Goal: Information Seeking & Learning: Compare options

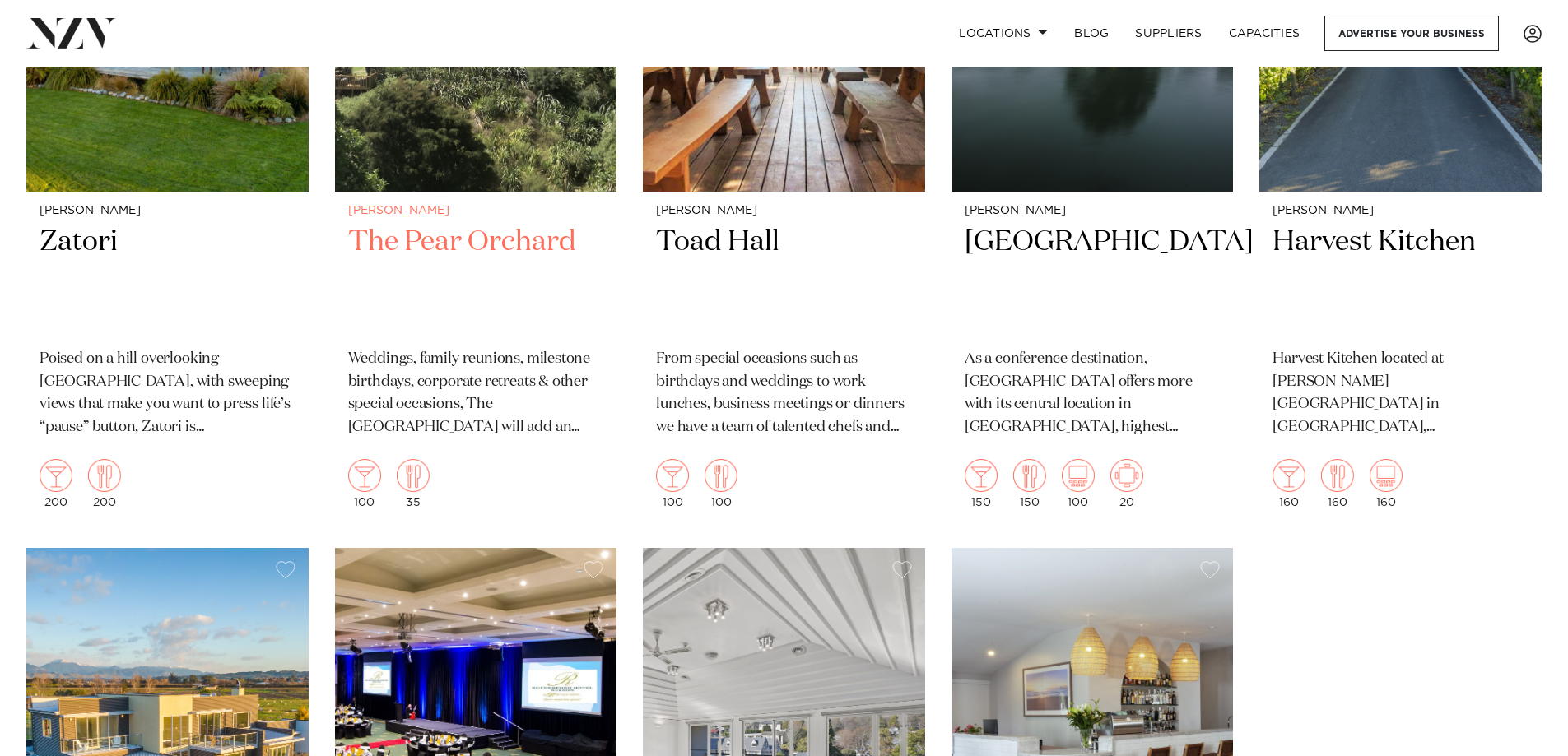
scroll to position [725, 0]
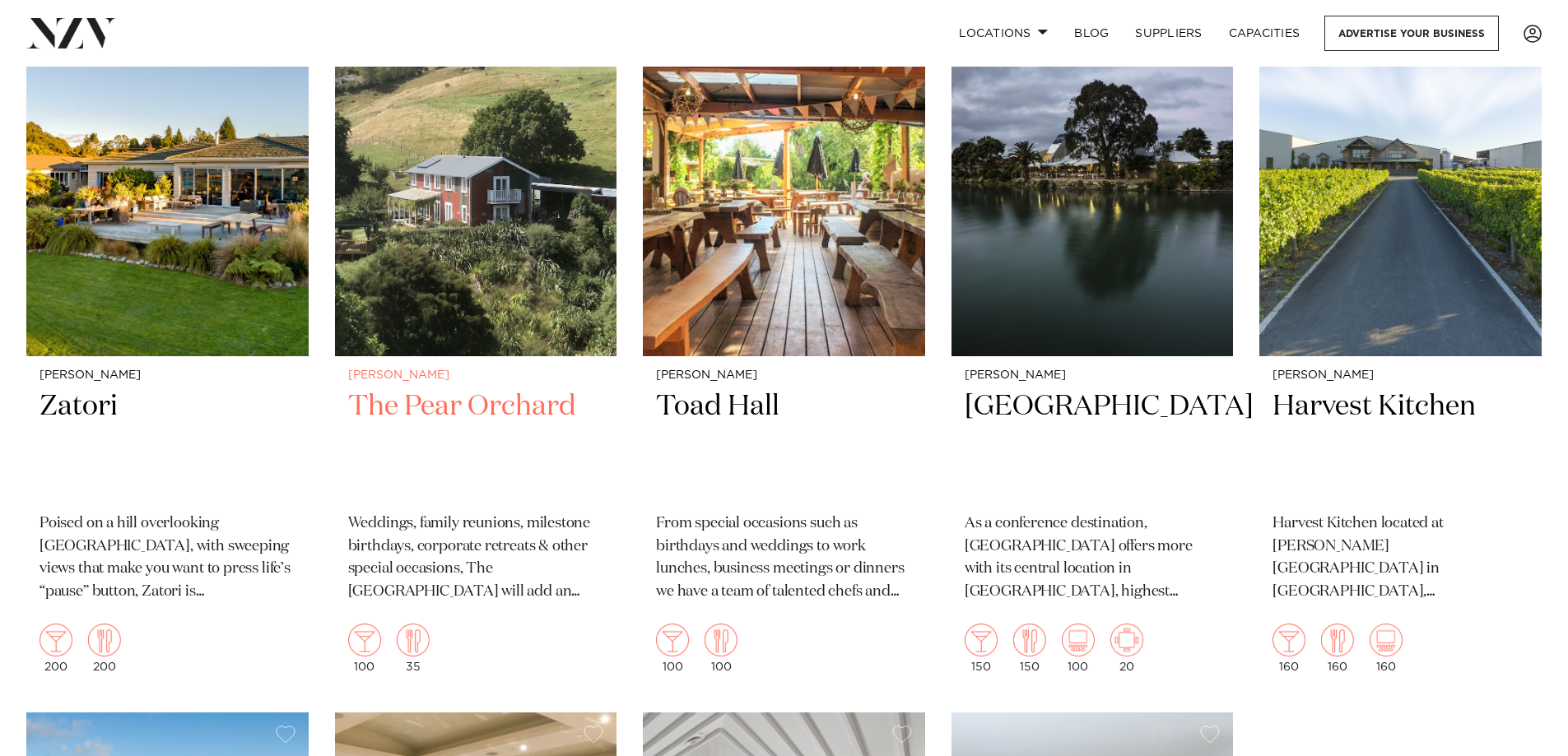
click at [502, 394] on h2 "The Pear Orchard" at bounding box center [476, 444] width 256 height 112
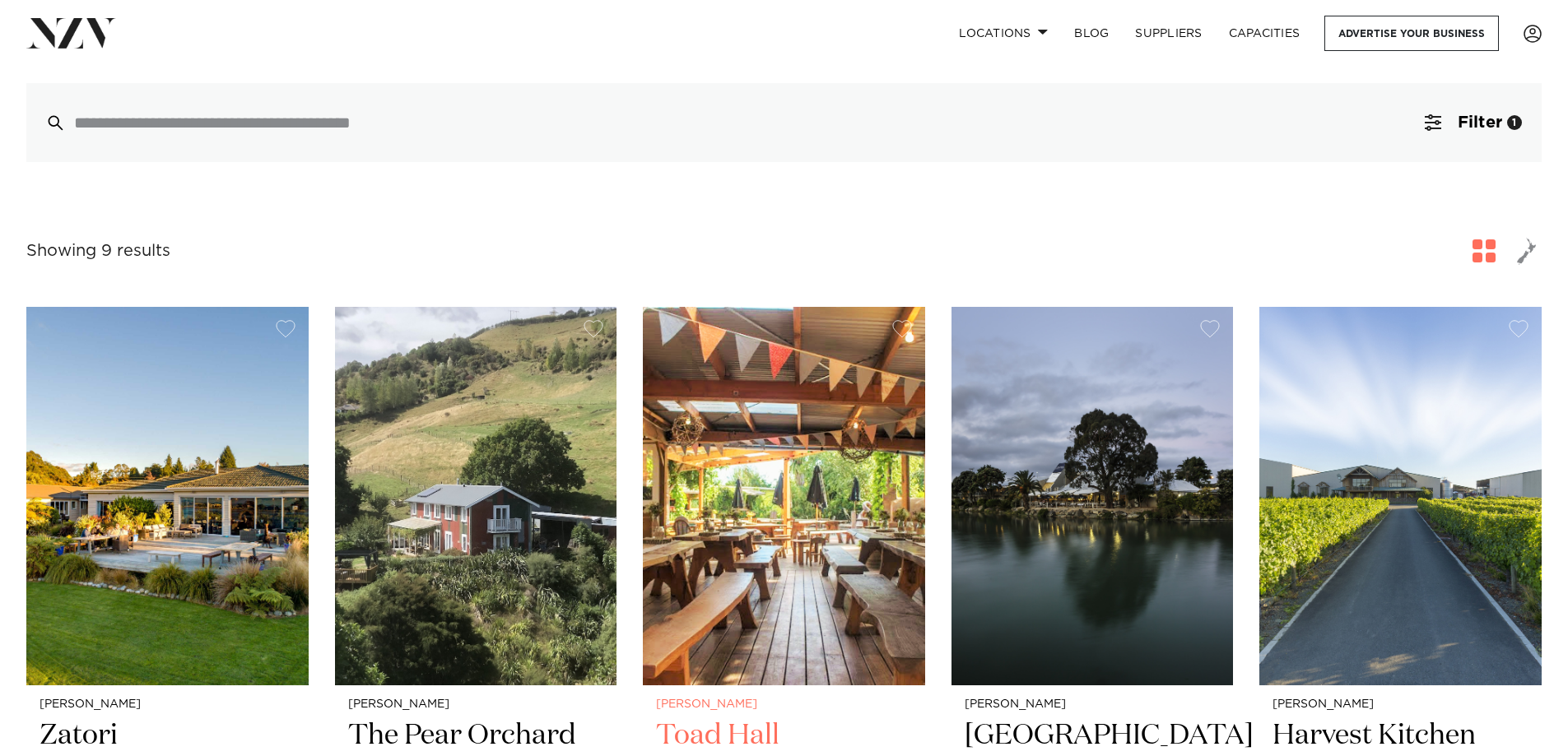
scroll to position [643, 0]
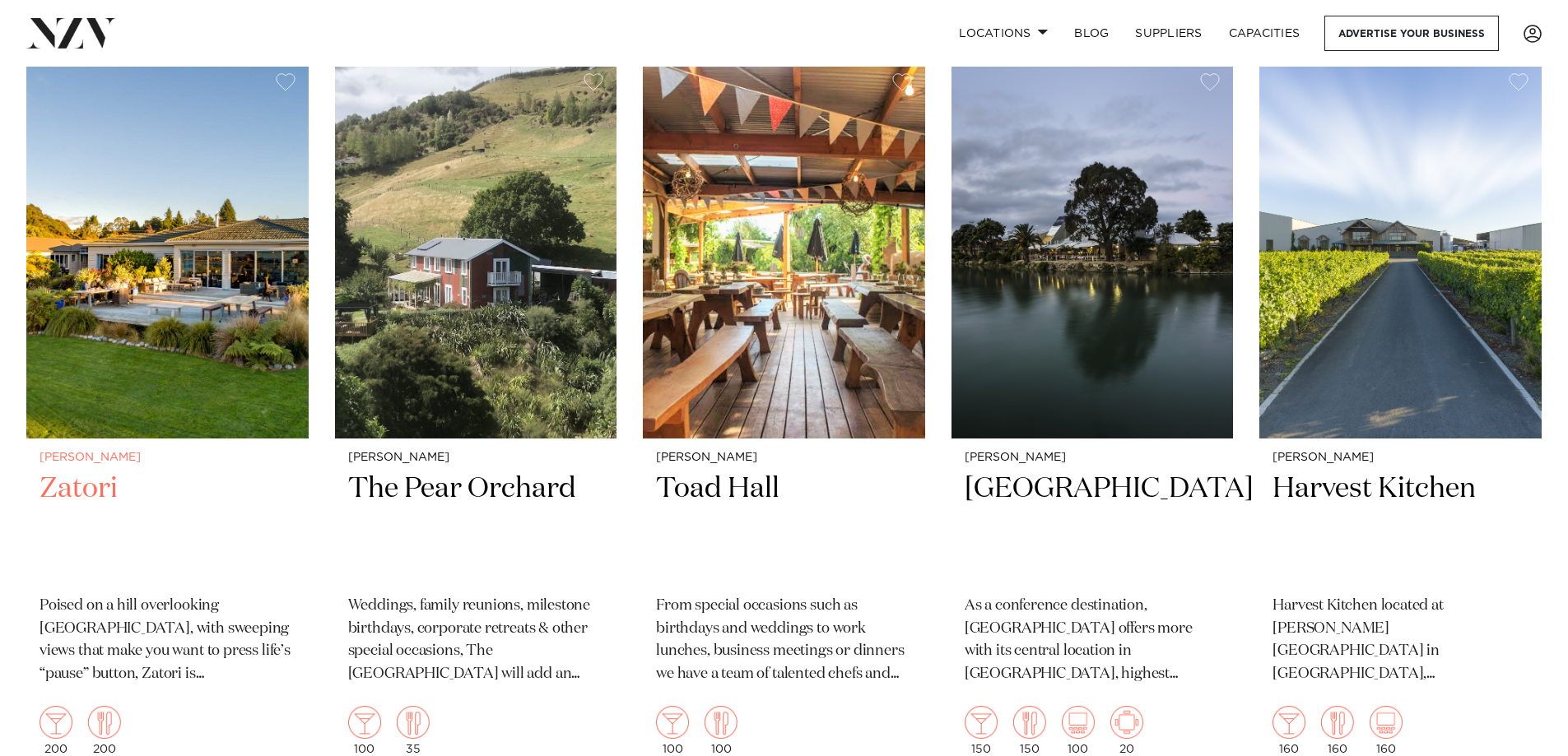
click at [106, 494] on h2 "Zatori" at bounding box center [167, 526] width 256 height 112
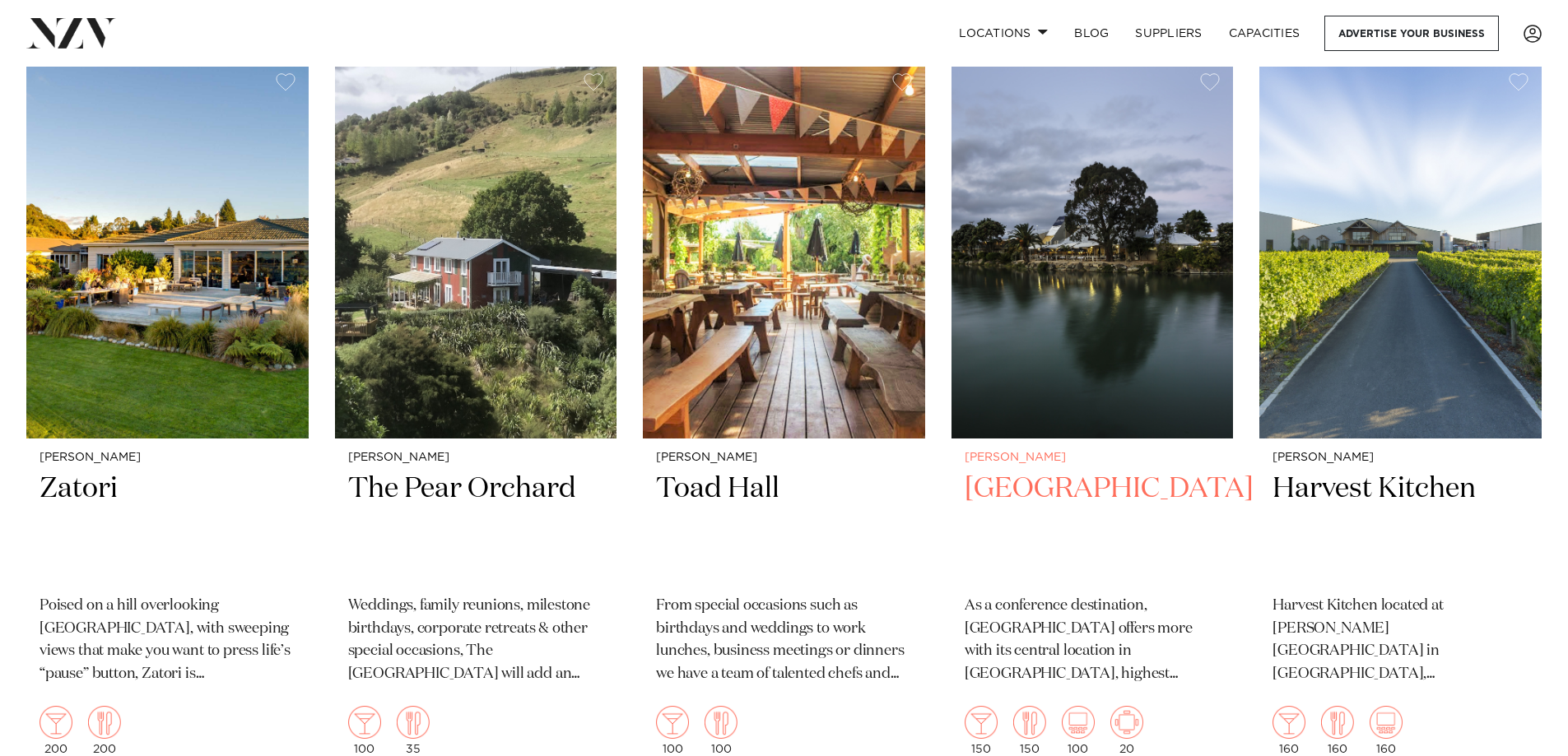
click at [1072, 497] on h2 "Tides Hotel" at bounding box center [1091, 526] width 256 height 112
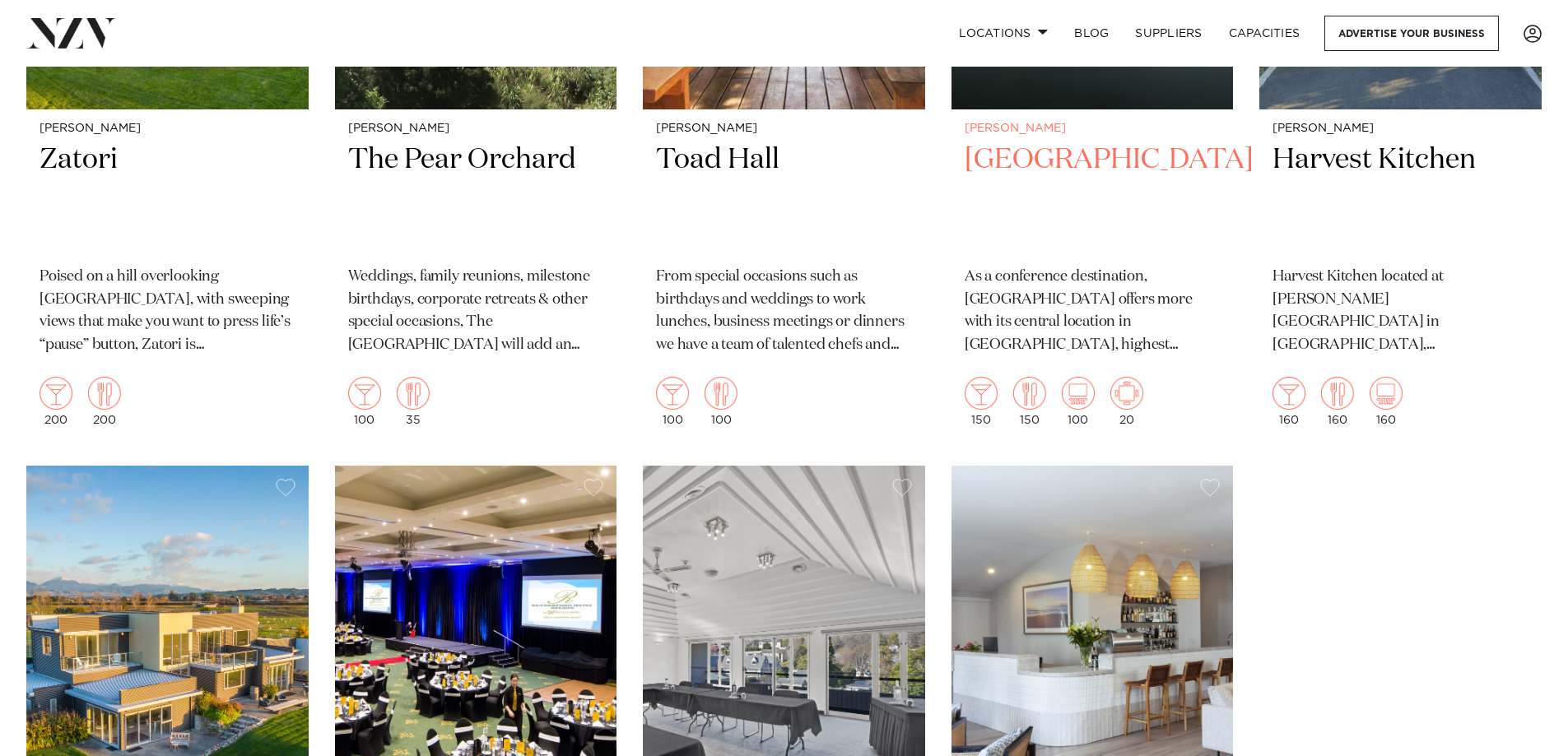
scroll to position [1220, 0]
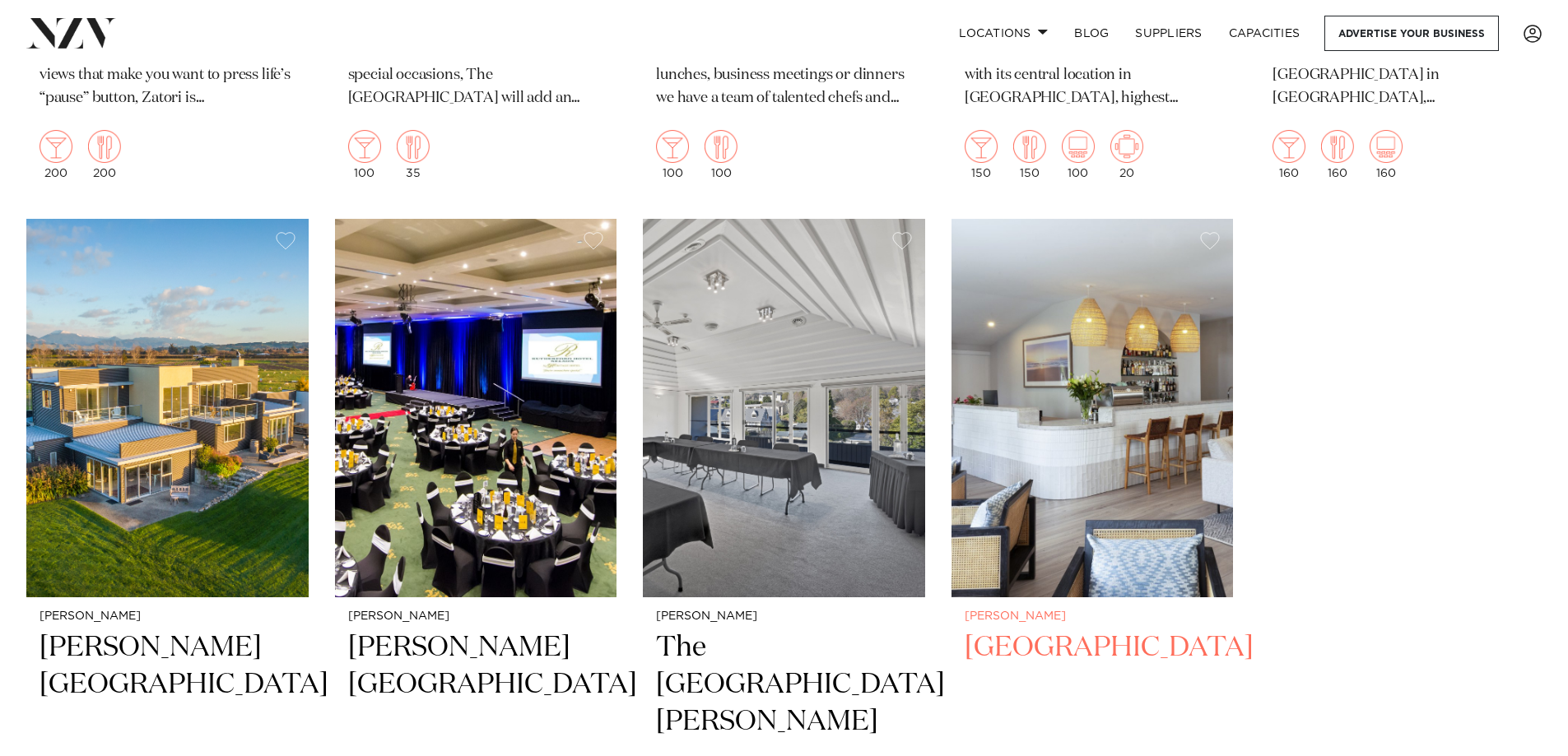
click at [1047, 660] on h2 "Ratanui Lodge" at bounding box center [1091, 685] width 256 height 112
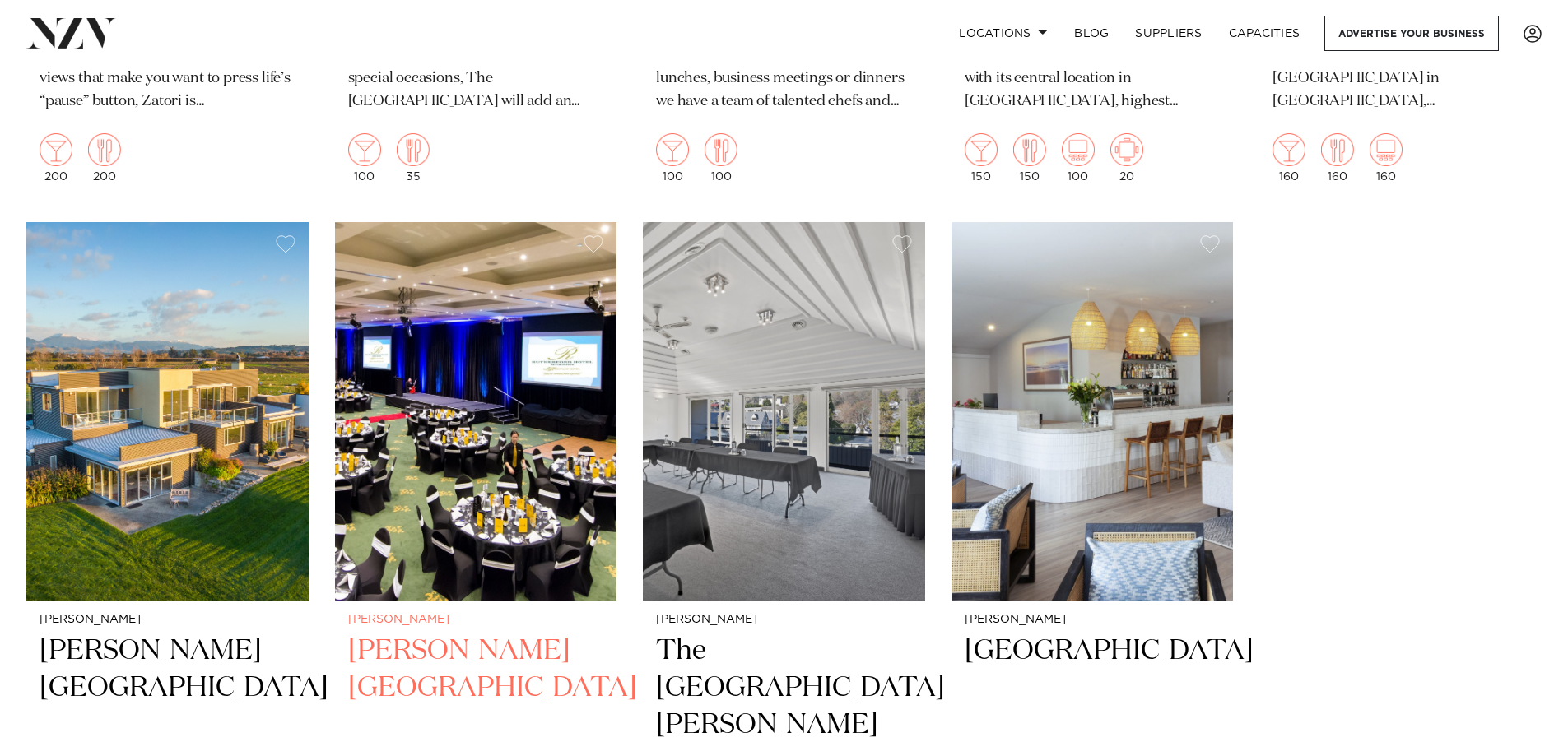
click at [410, 664] on h2 "Rutherford Hotel" at bounding box center [476, 688] width 256 height 112
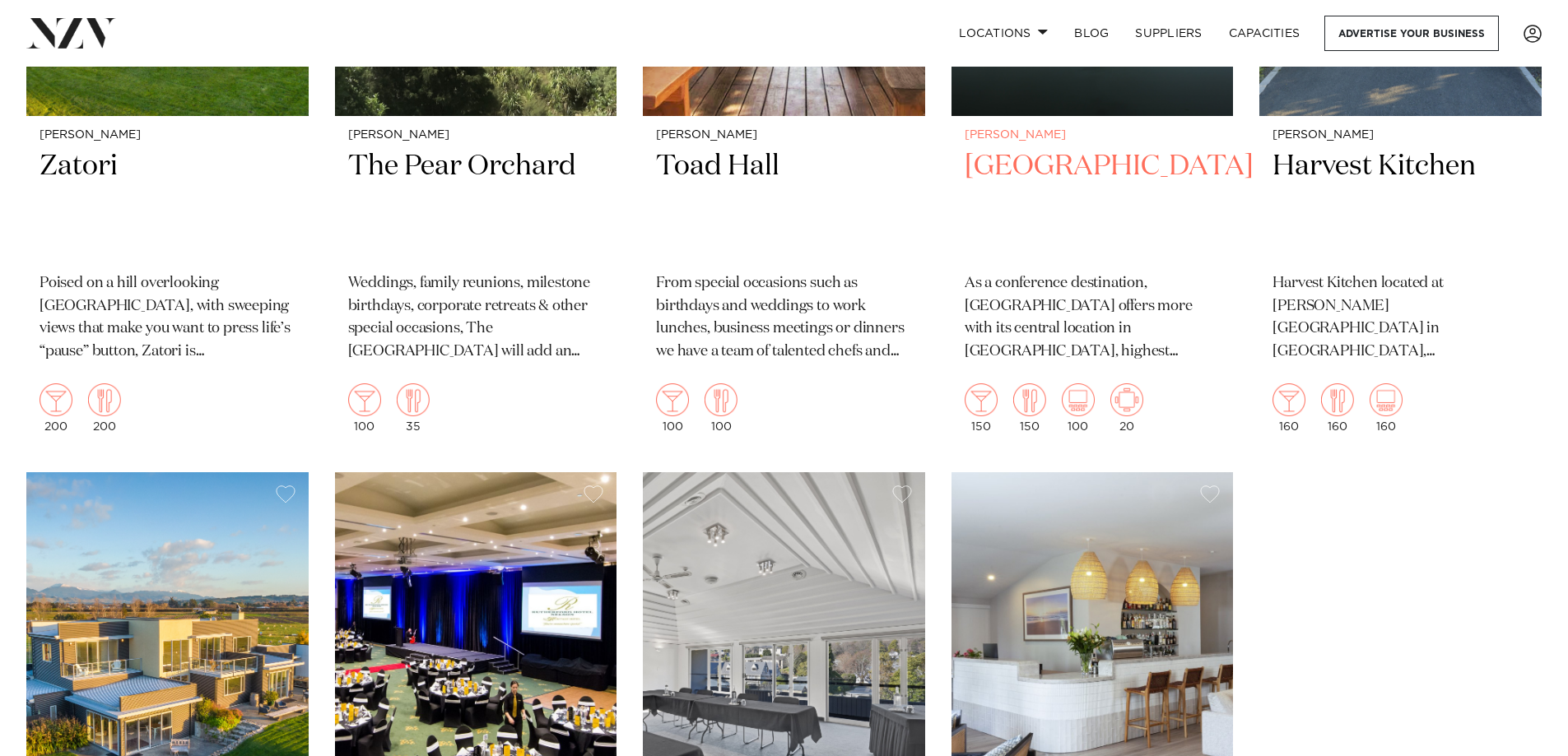
scroll to position [719, 0]
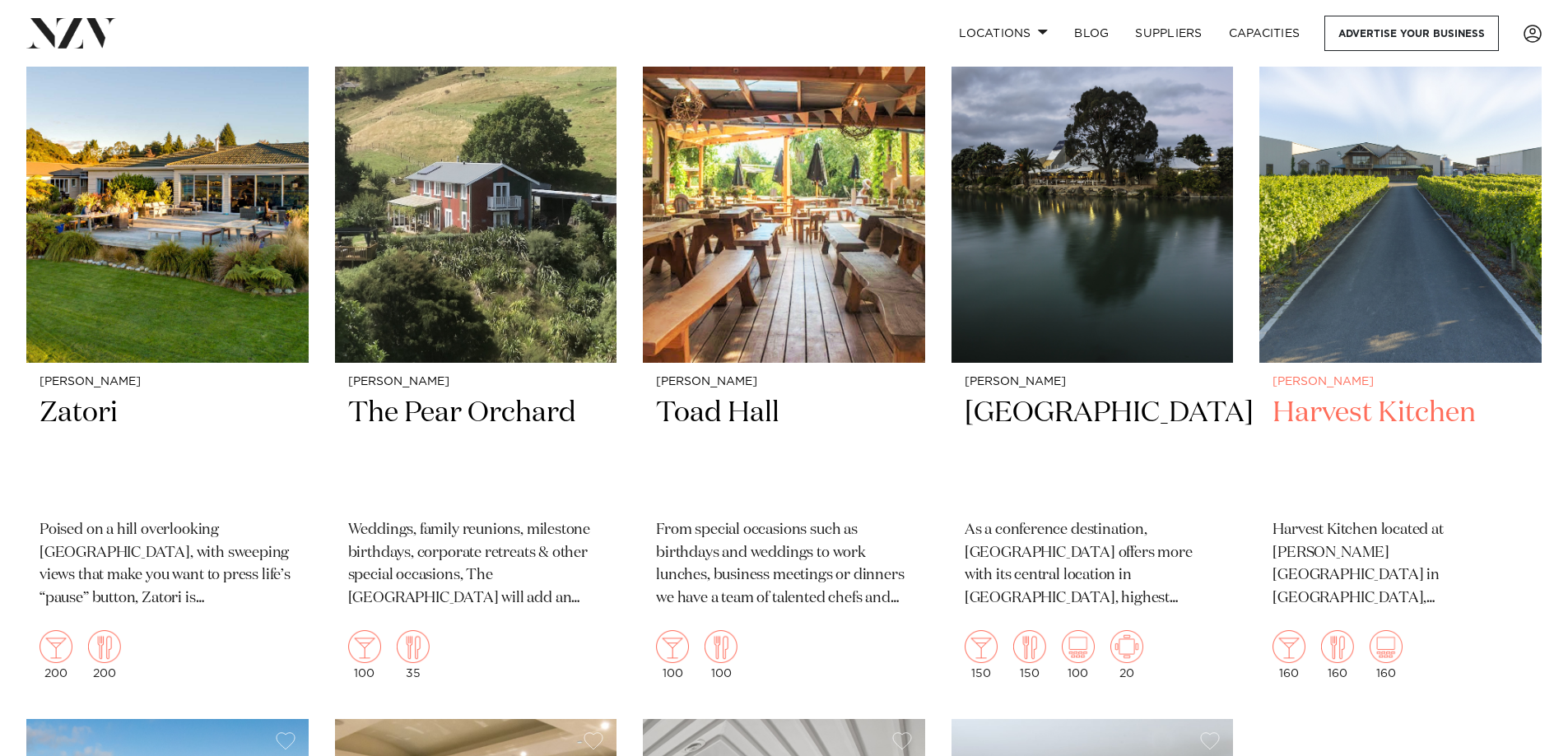
click at [1362, 410] on h2 "Harvest Kitchen" at bounding box center [1399, 450] width 256 height 112
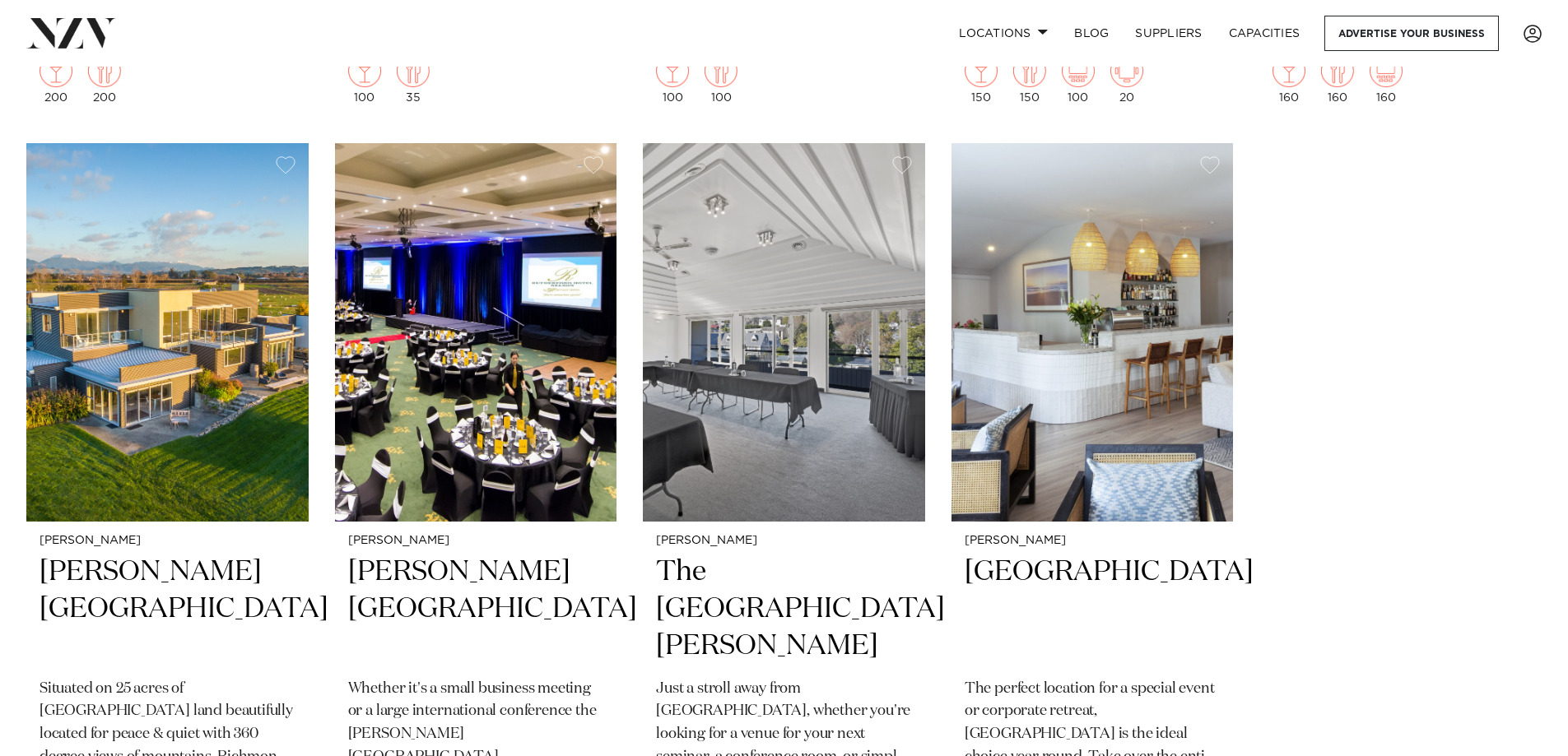
scroll to position [1789, 0]
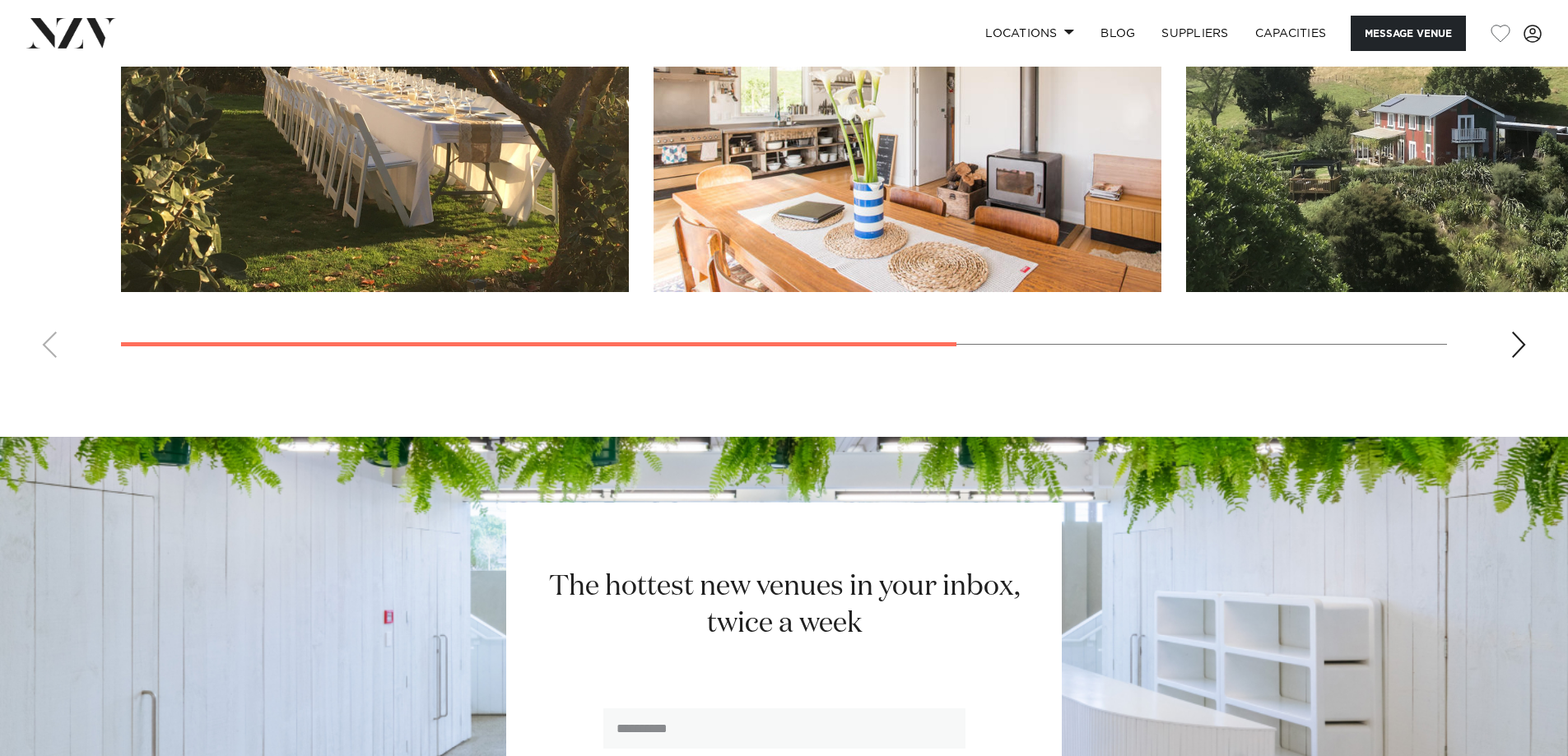
scroll to position [1399, 0]
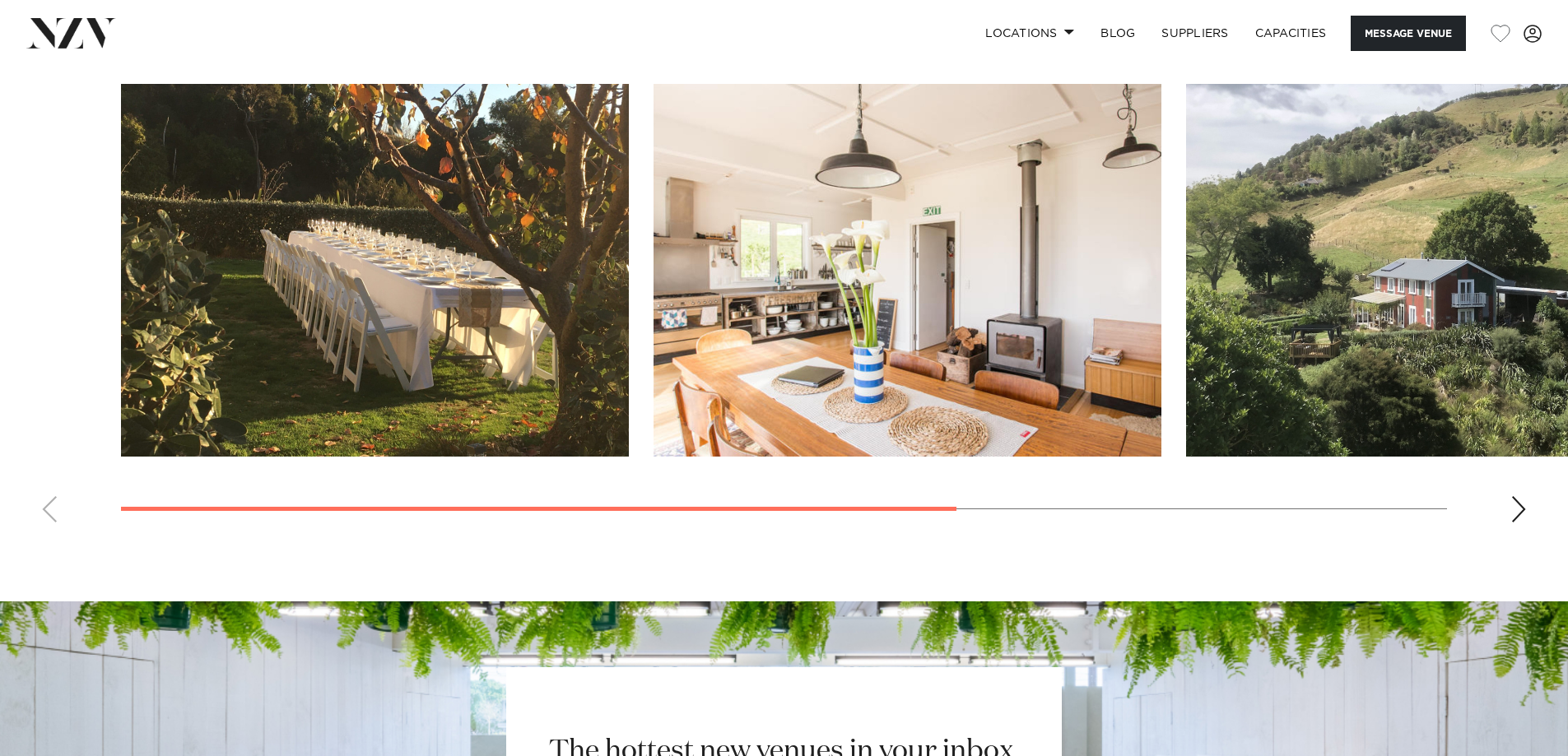
click at [1517, 523] on div "Next slide" at bounding box center [1518, 509] width 17 height 27
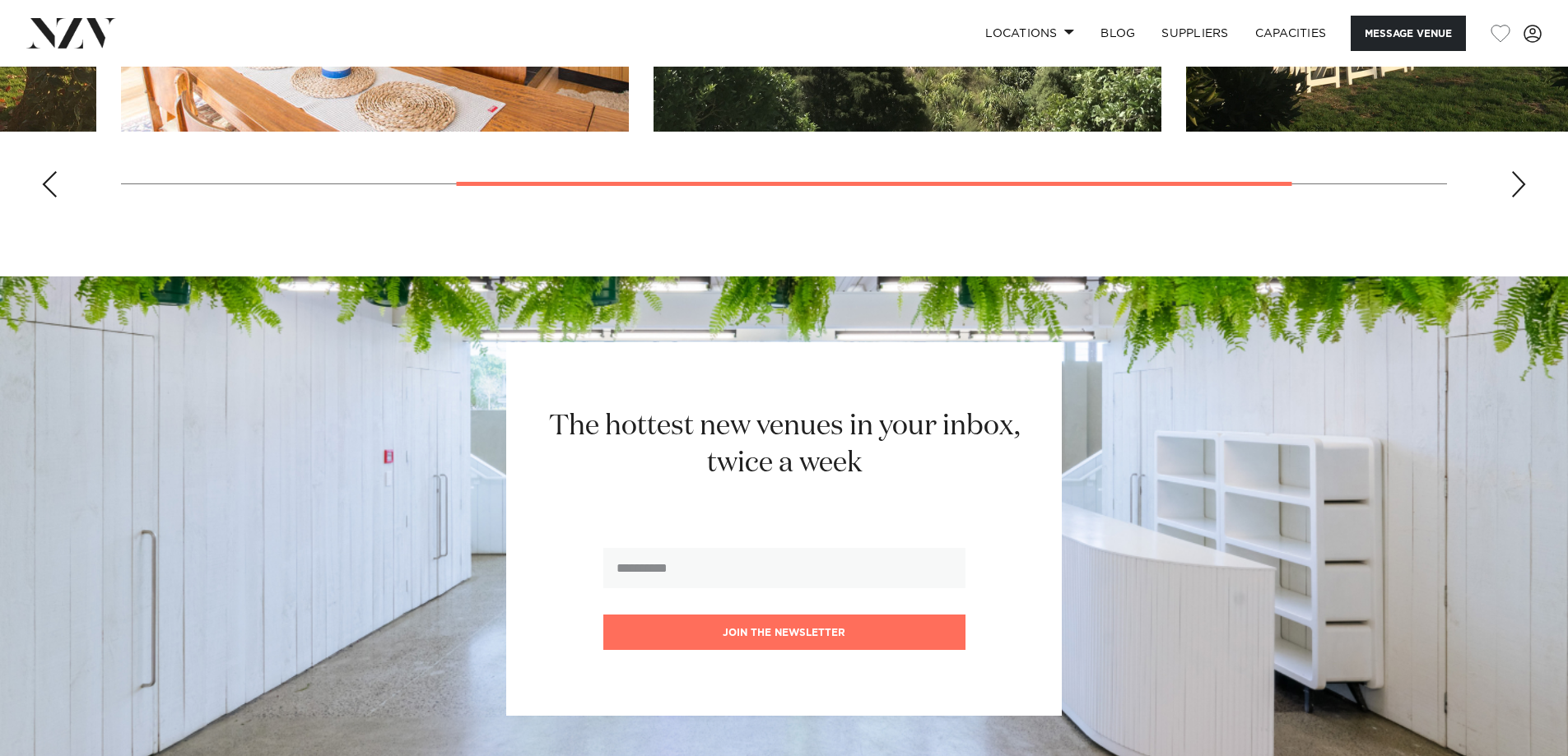
scroll to position [1559, 0]
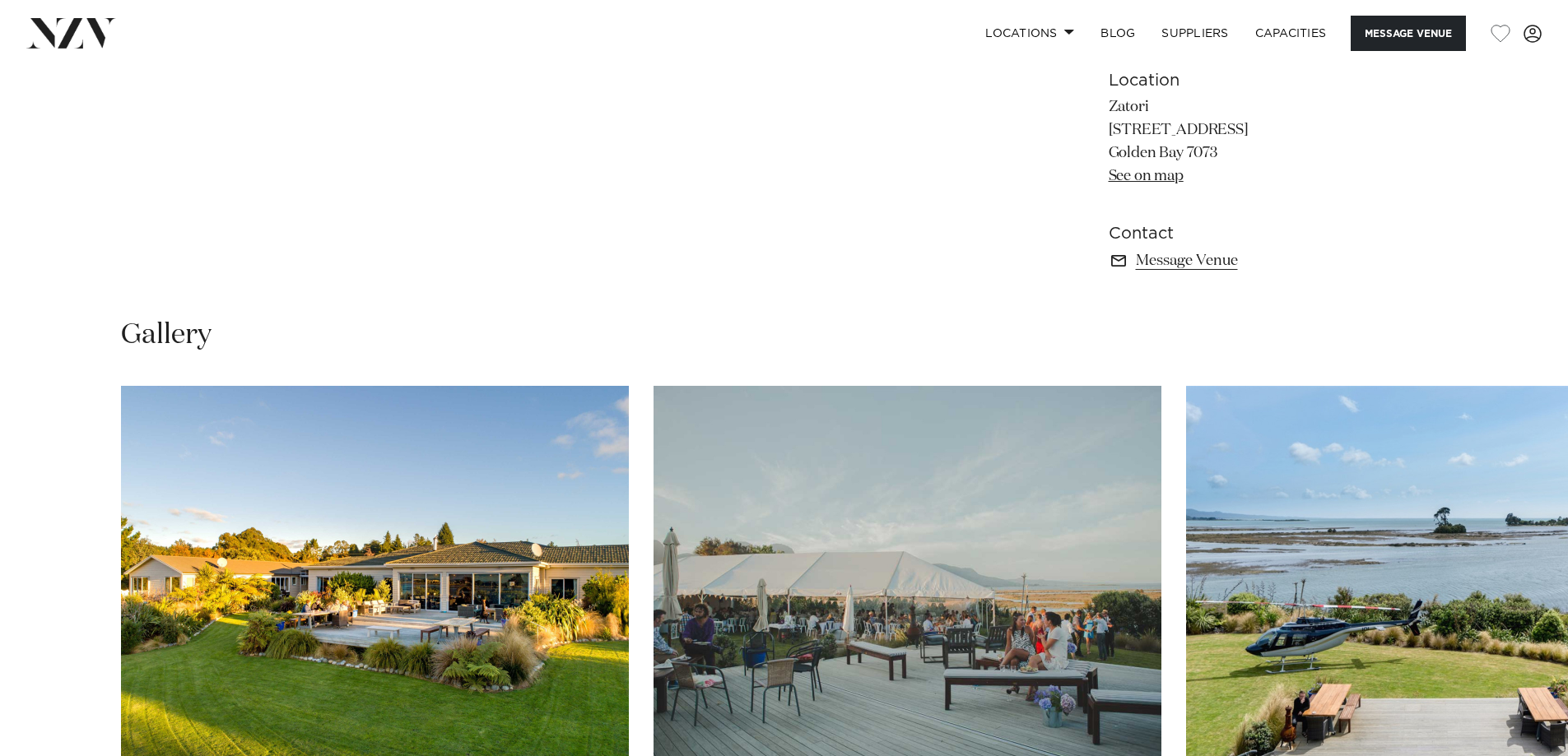
scroll to position [988, 0]
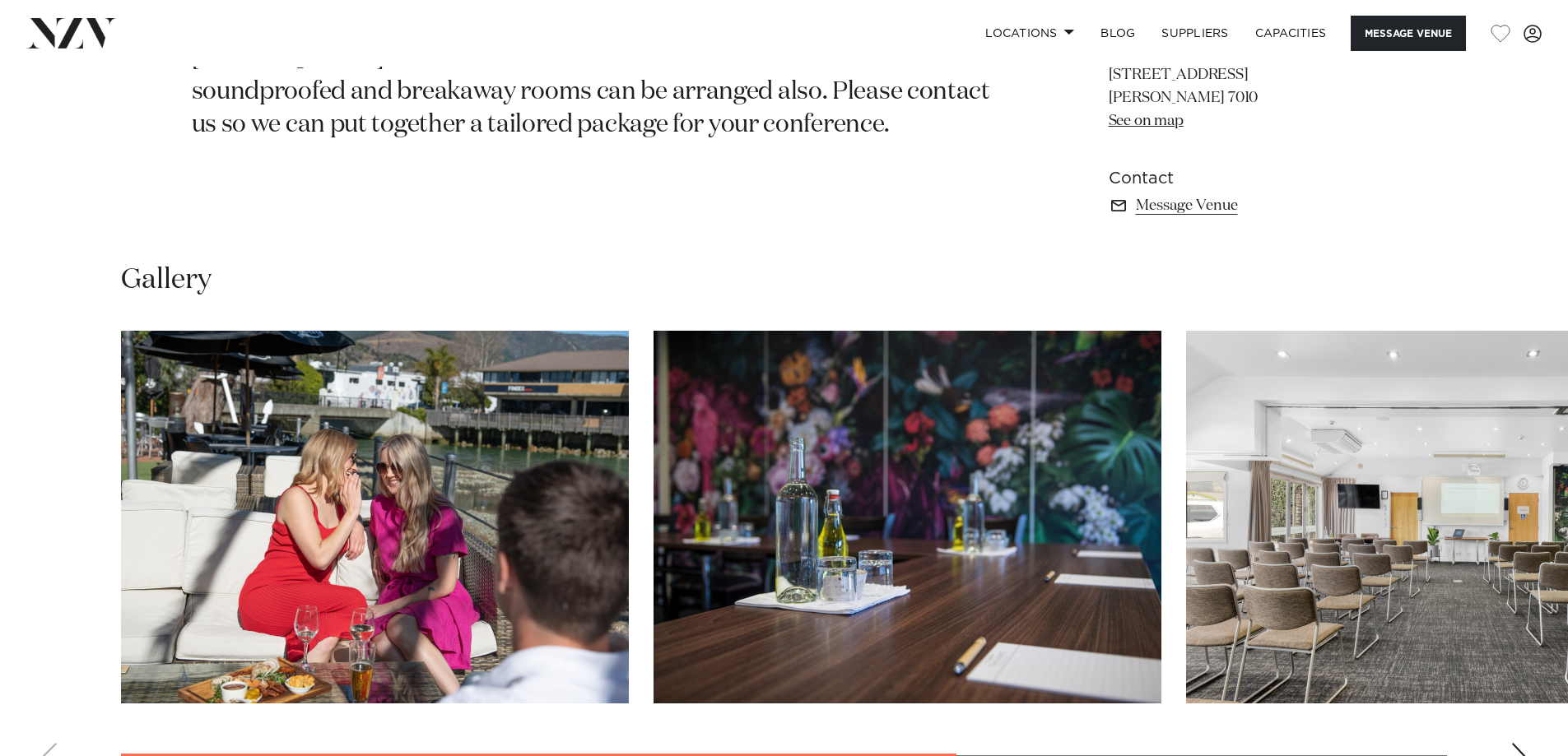
scroll to position [1235, 0]
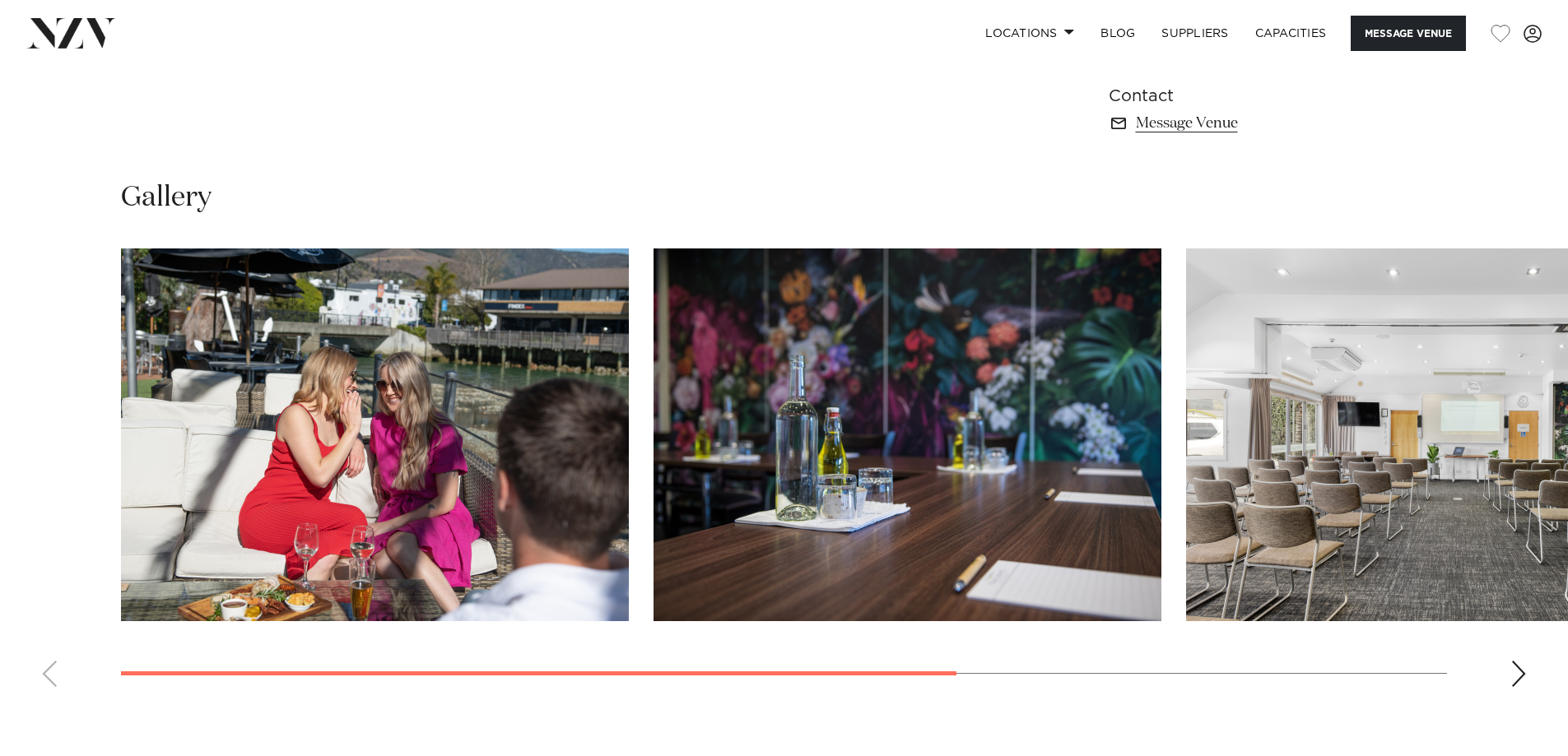
click at [1521, 661] on div "Next slide" at bounding box center [1518, 674] width 17 height 27
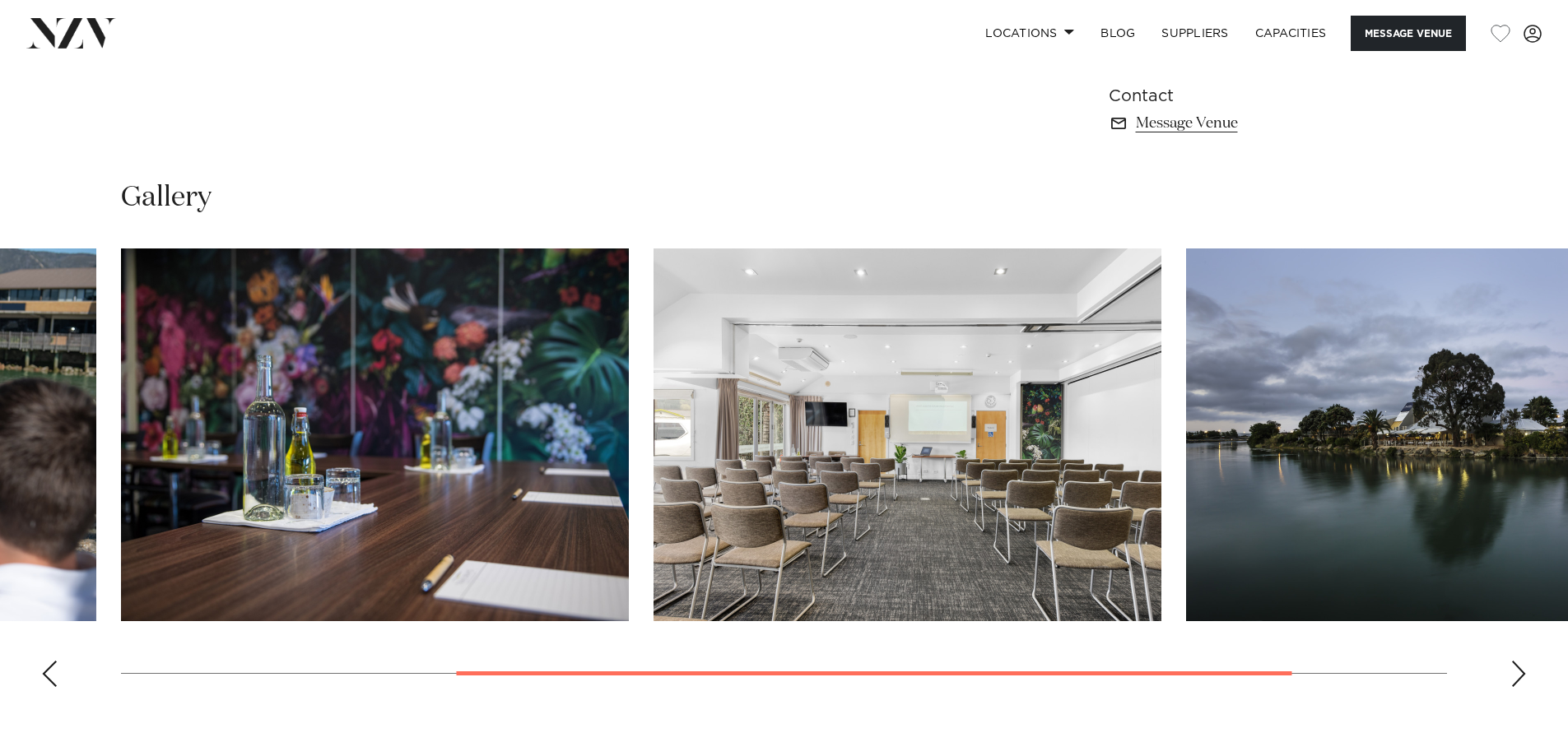
click at [1515, 670] on div "Next slide" at bounding box center [1518, 674] width 17 height 27
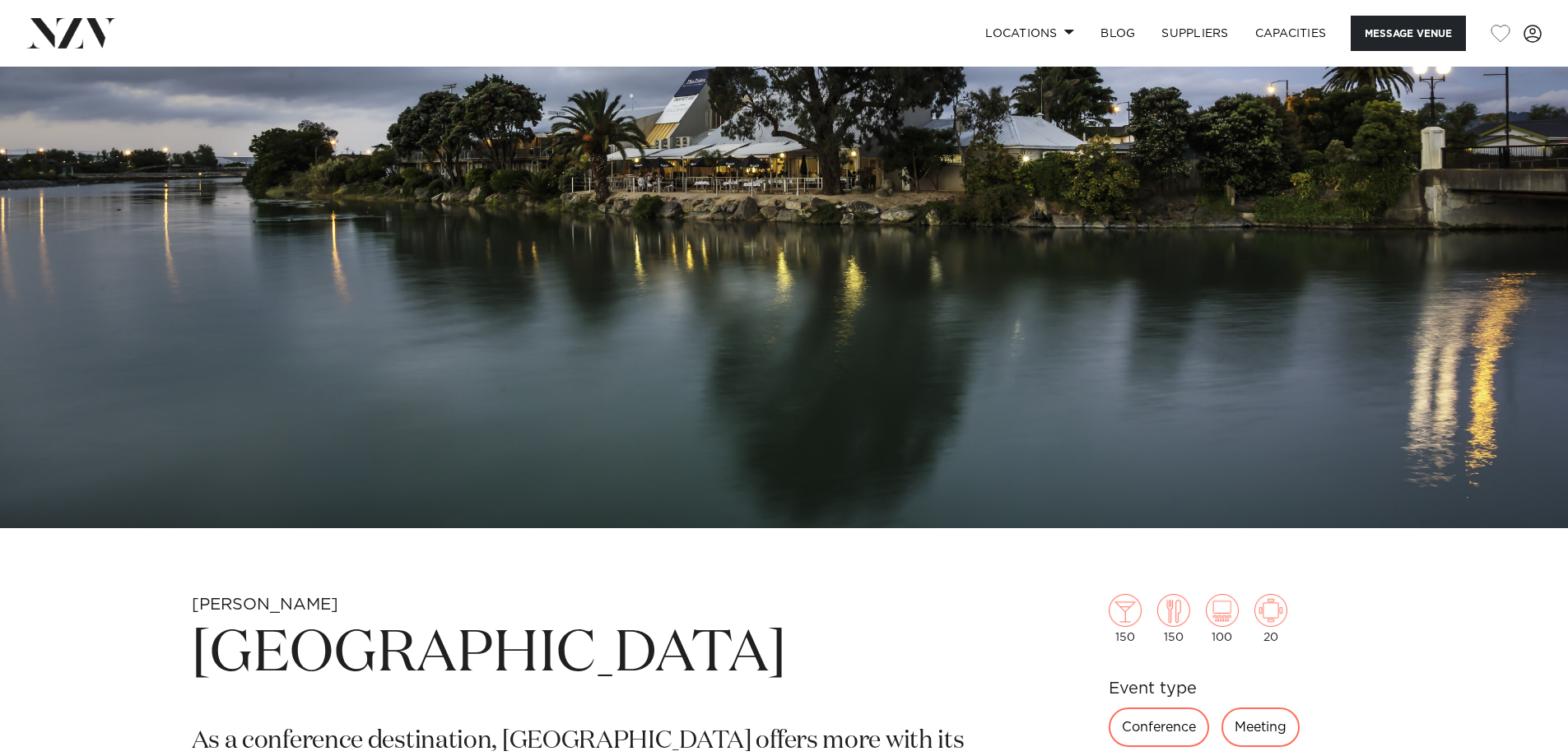
scroll to position [109, 0]
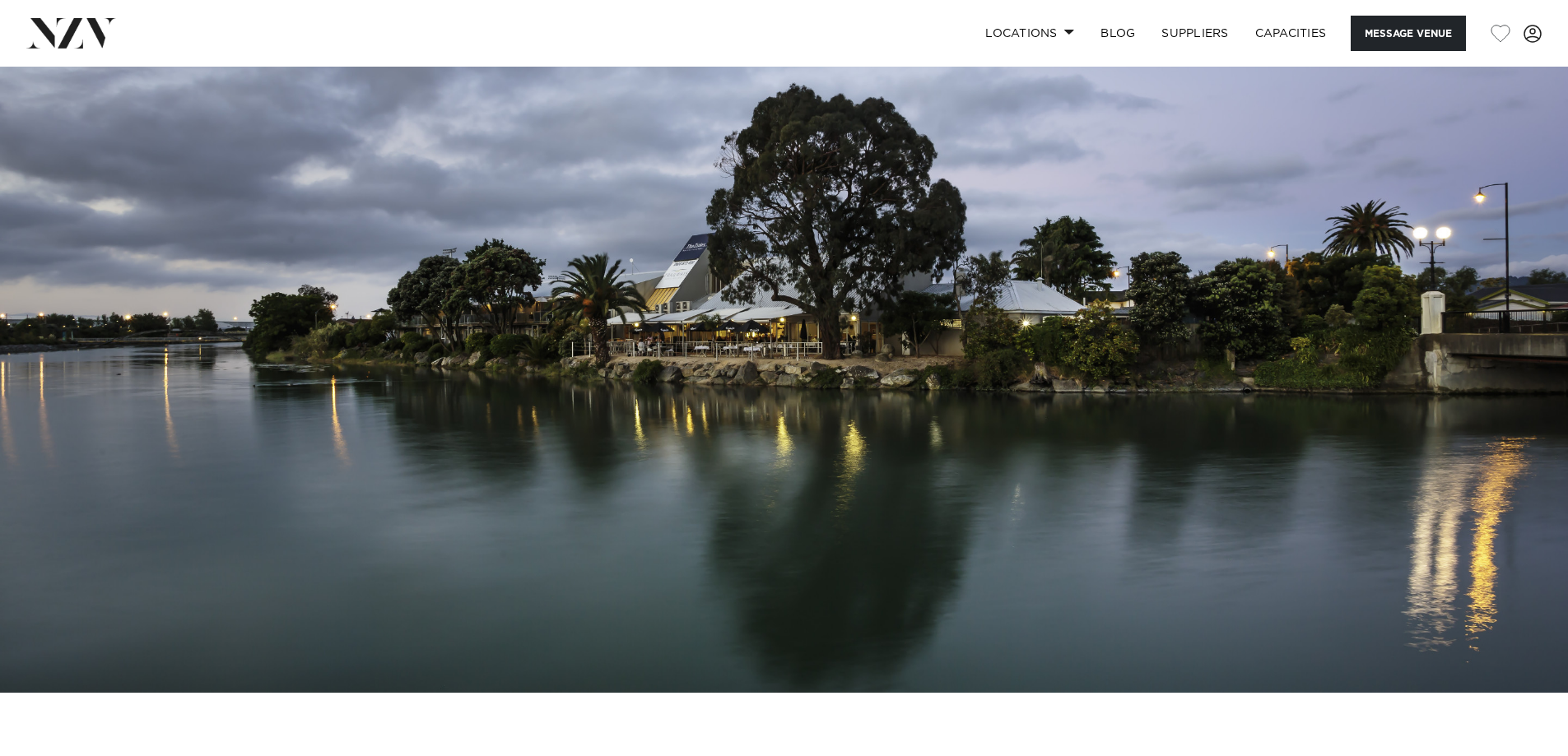
click at [840, 359] on img at bounding box center [784, 325] width 1568 height 735
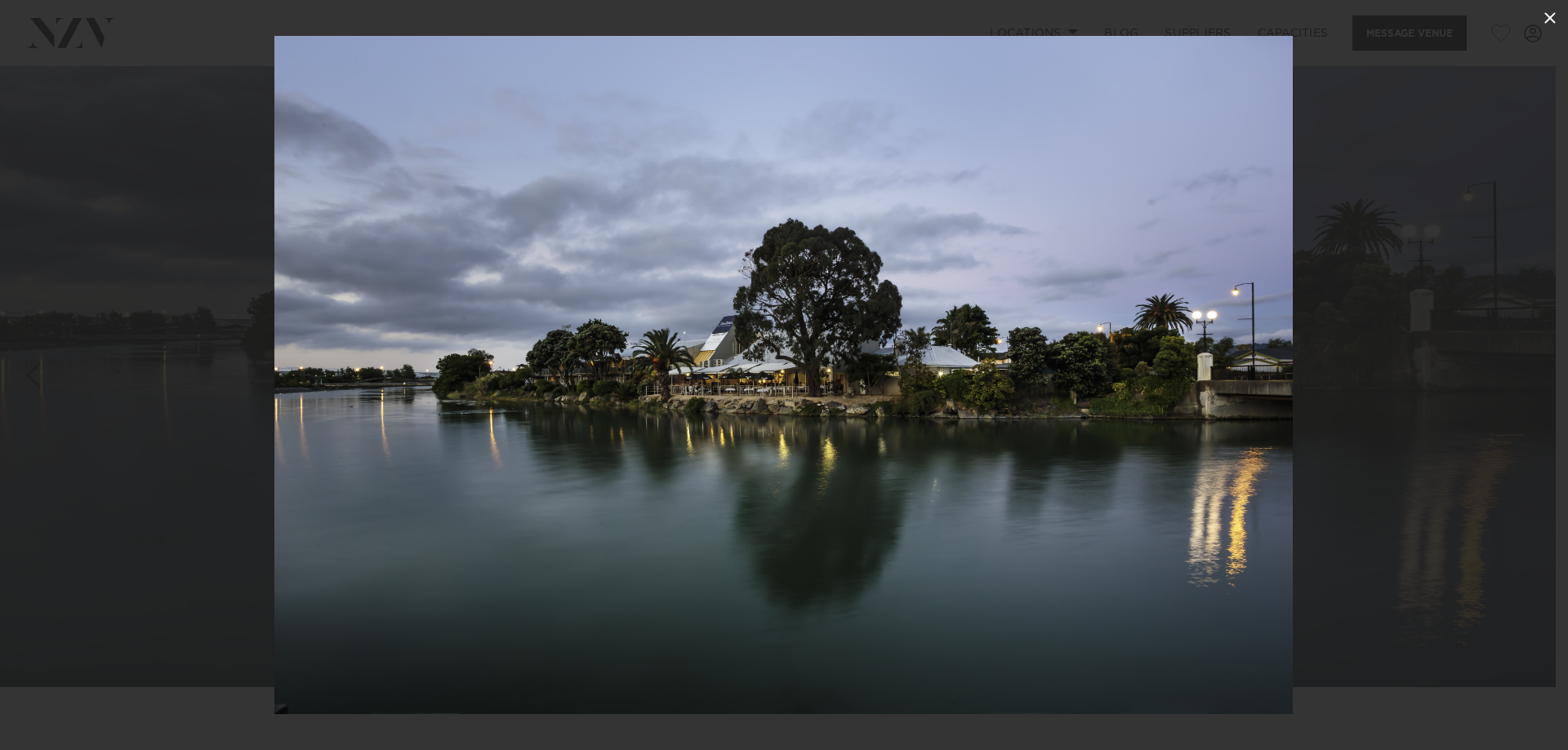
click at [1555, 8] on icon at bounding box center [1550, 18] width 20 height 20
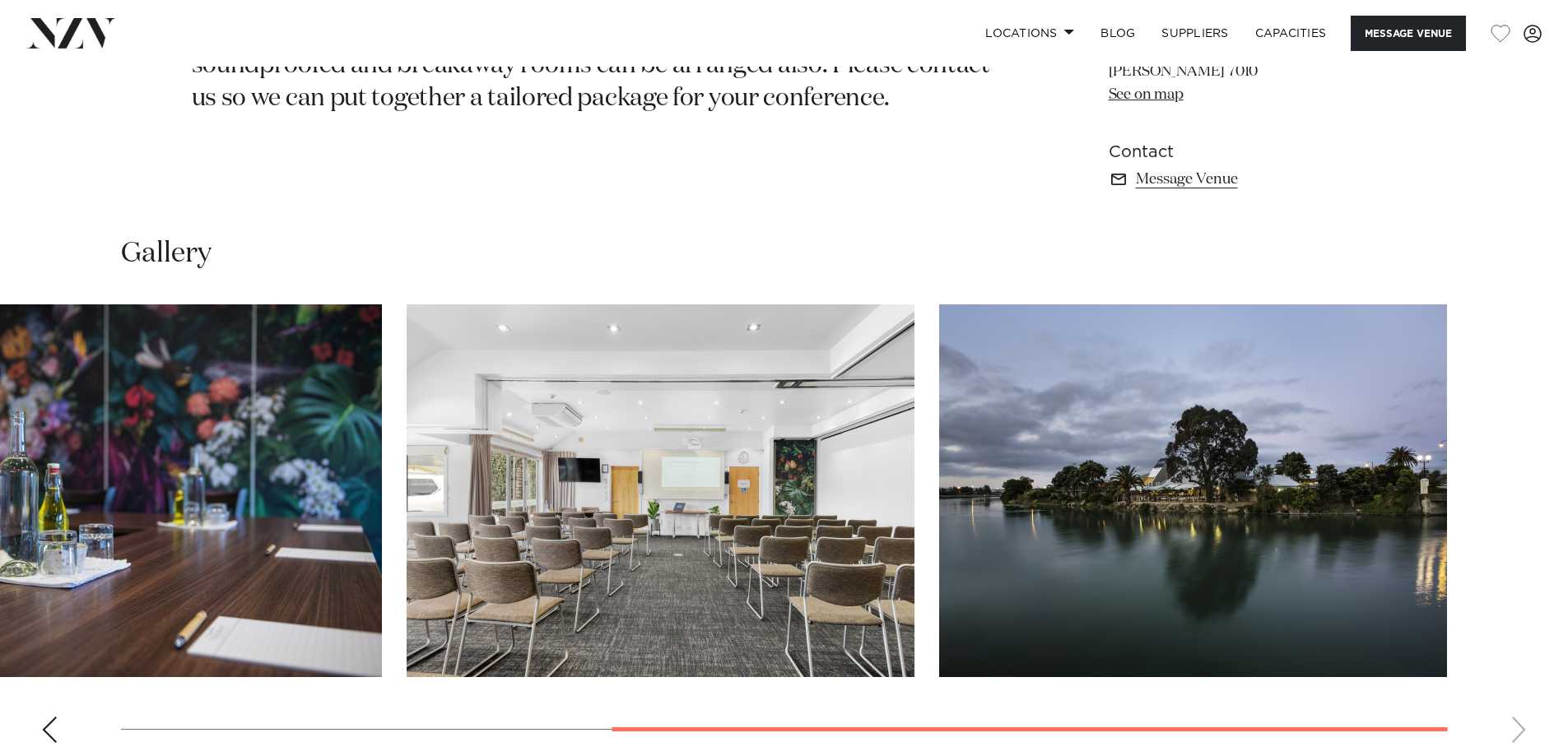
scroll to position [1425, 0]
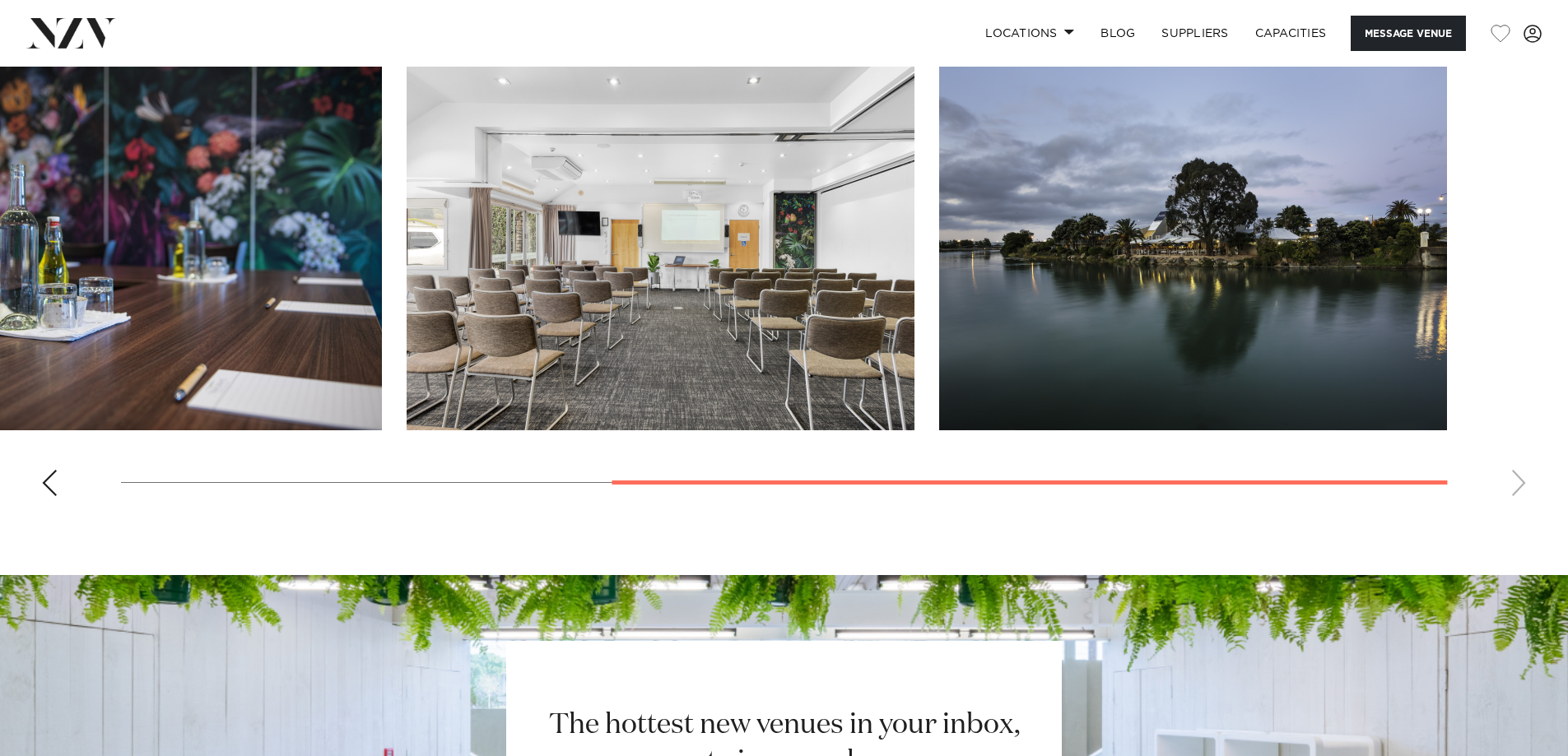
click at [47, 491] on div "Previous slide" at bounding box center [49, 483] width 17 height 27
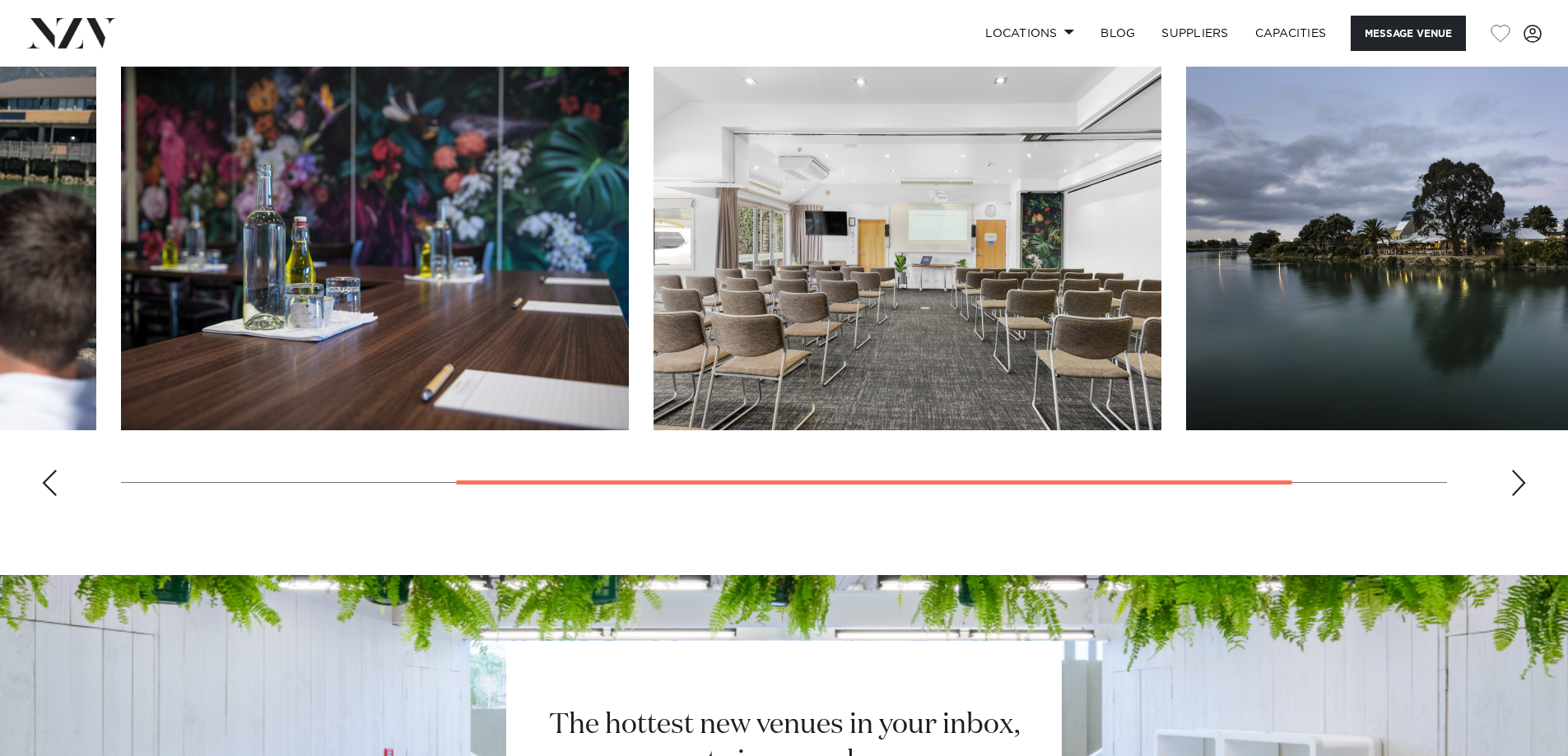
click at [47, 491] on div "Previous slide" at bounding box center [49, 483] width 17 height 27
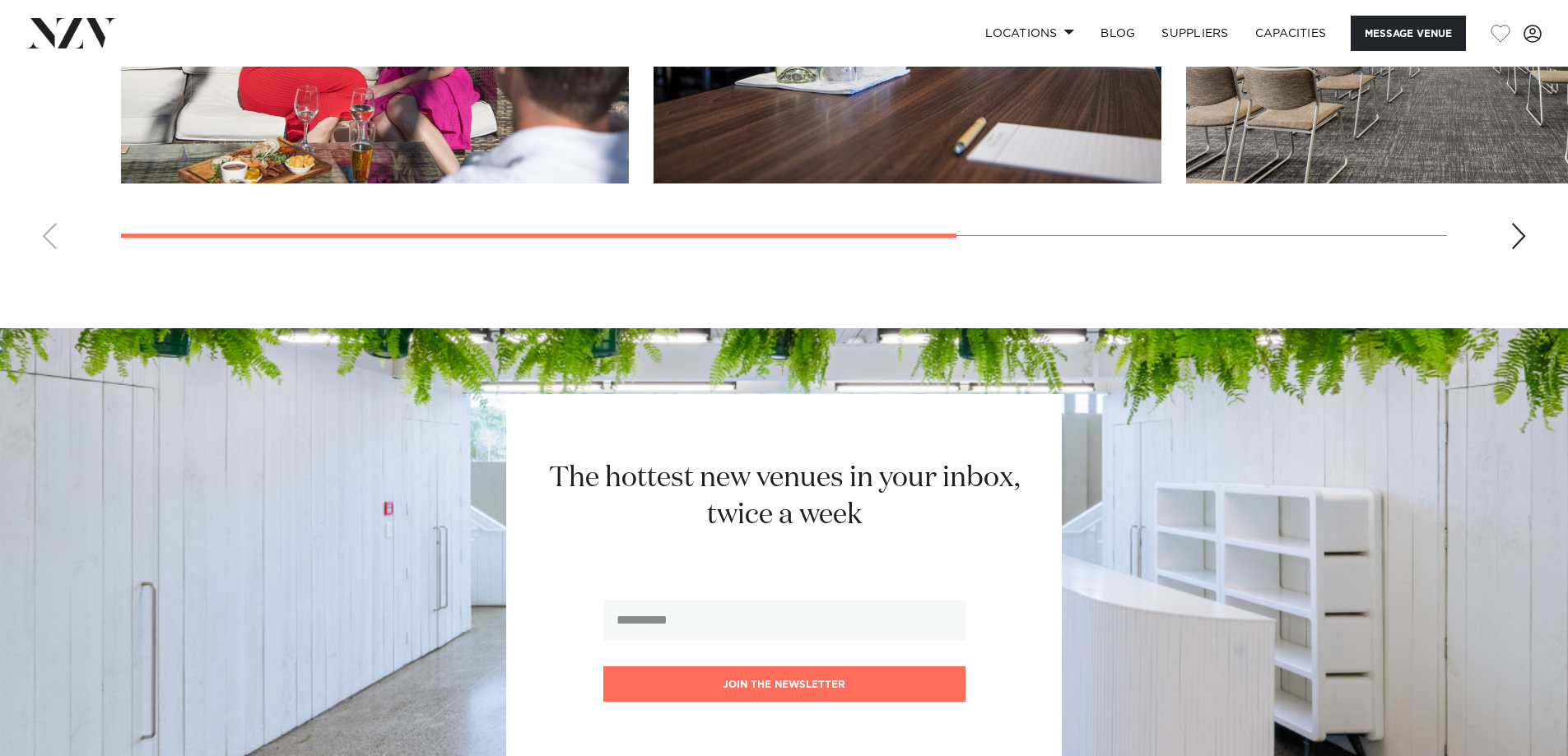
scroll to position [1260, 0]
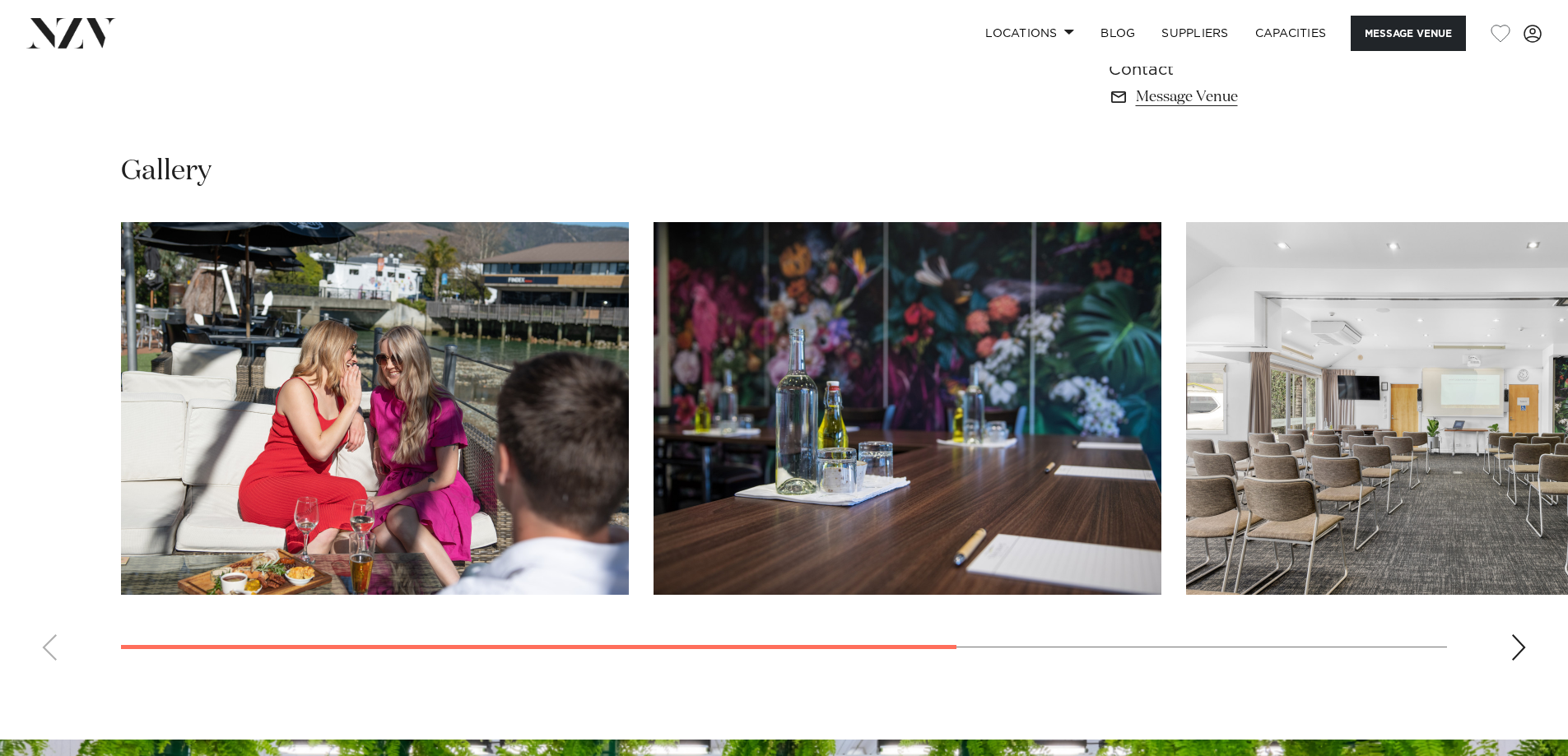
click at [490, 444] on img "1 / 4" at bounding box center [375, 409] width 507 height 373
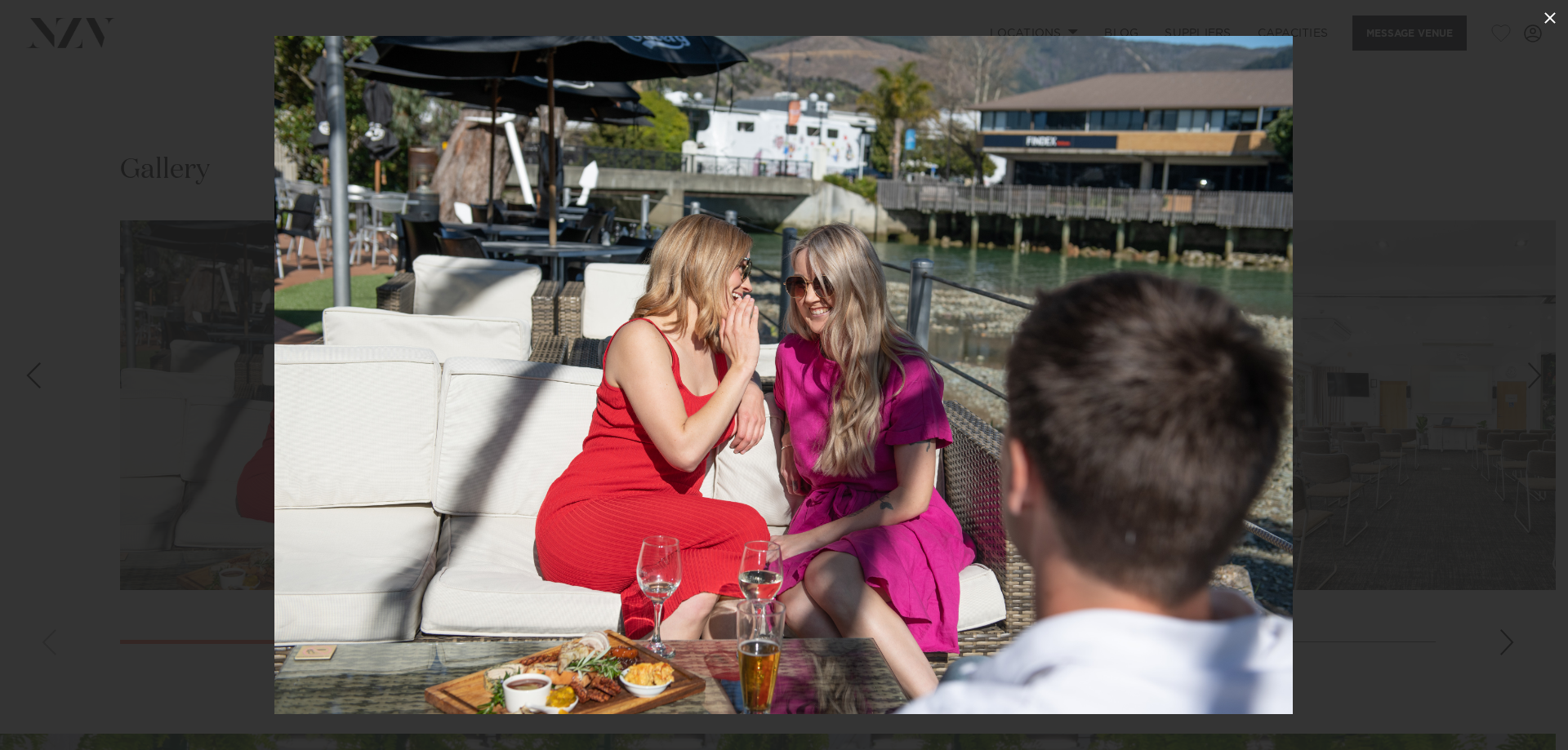
click at [1551, 18] on icon at bounding box center [1550, 19] width 12 height 12
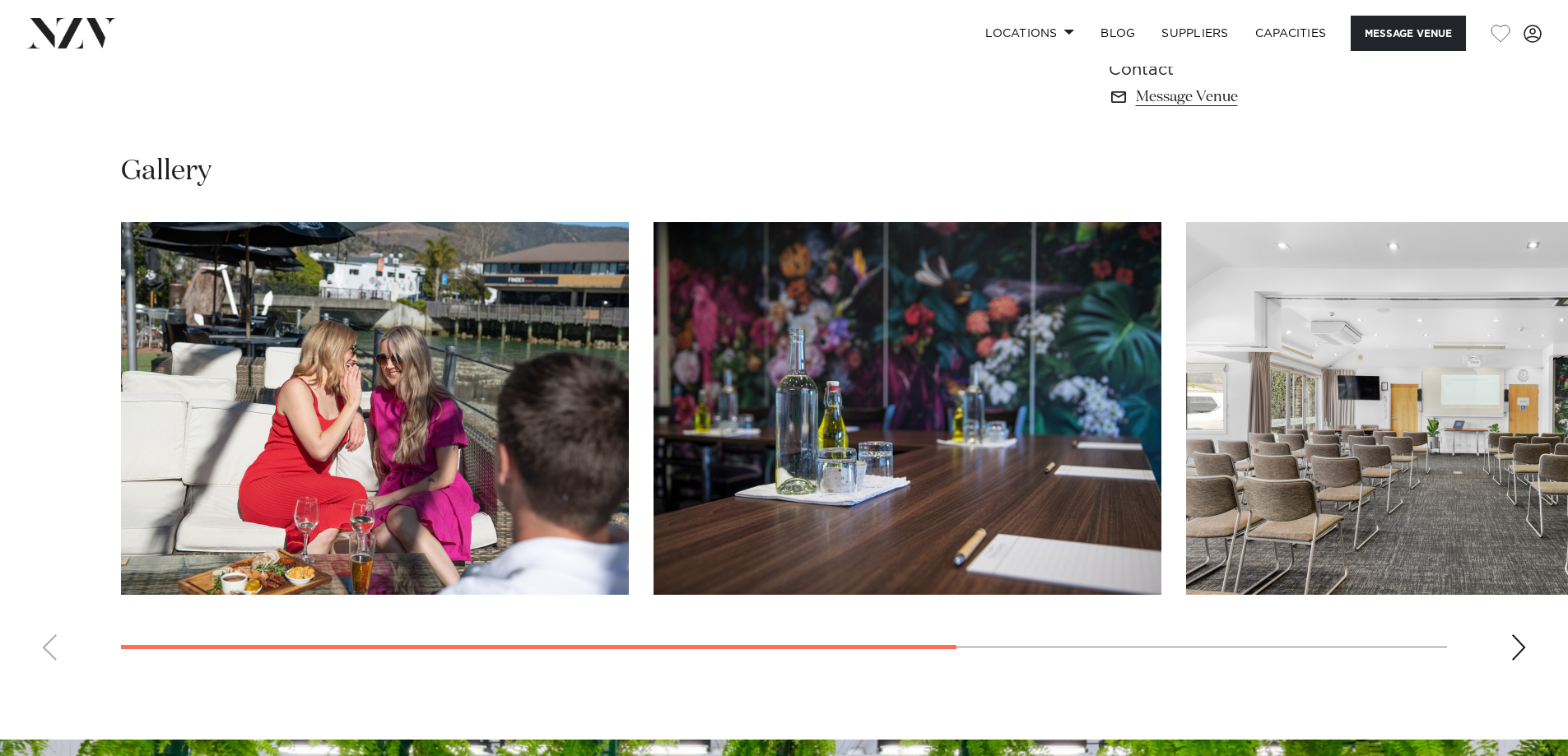
click at [1524, 654] on div "Next slide" at bounding box center [1518, 647] width 17 height 27
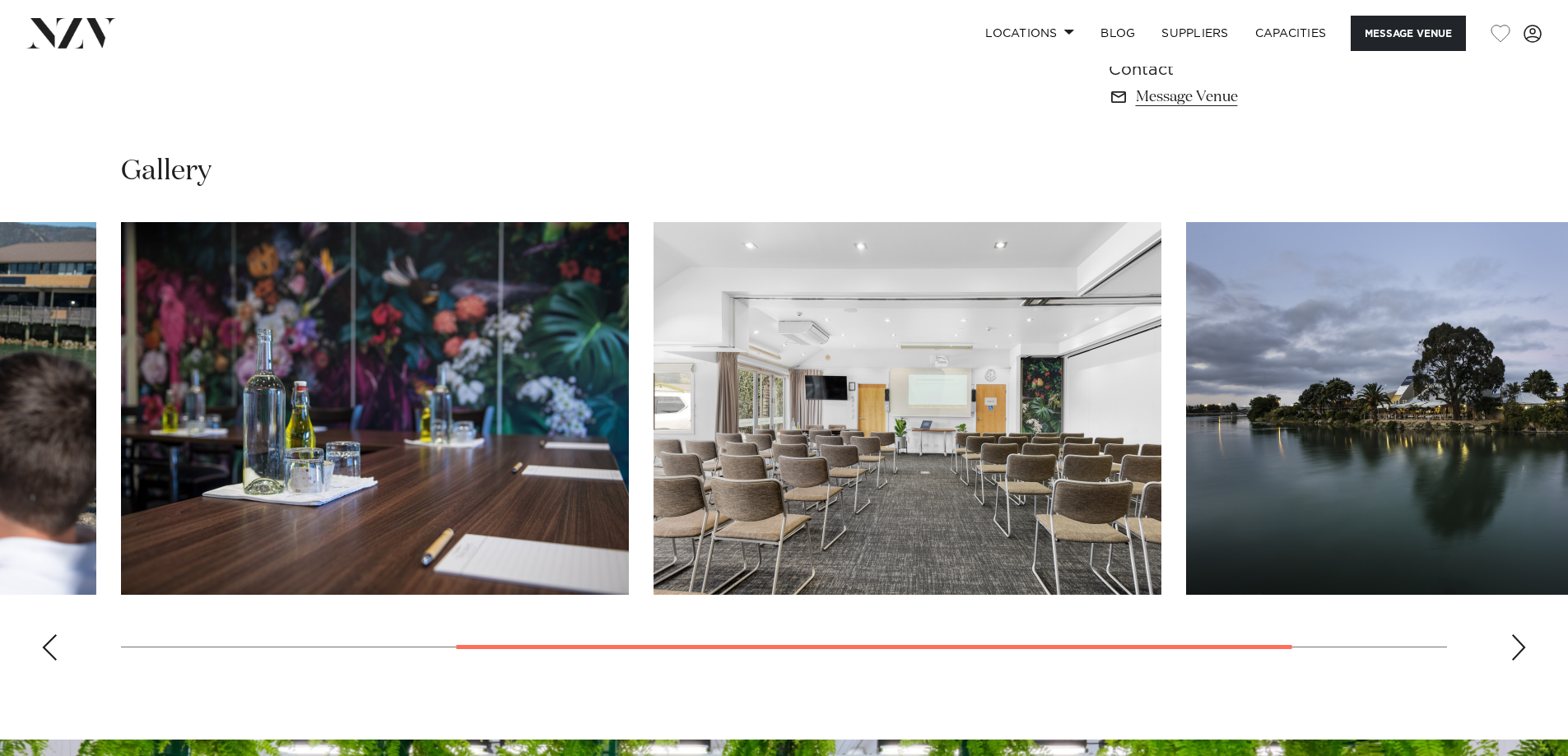
click at [1524, 654] on div "Next slide" at bounding box center [1518, 647] width 17 height 27
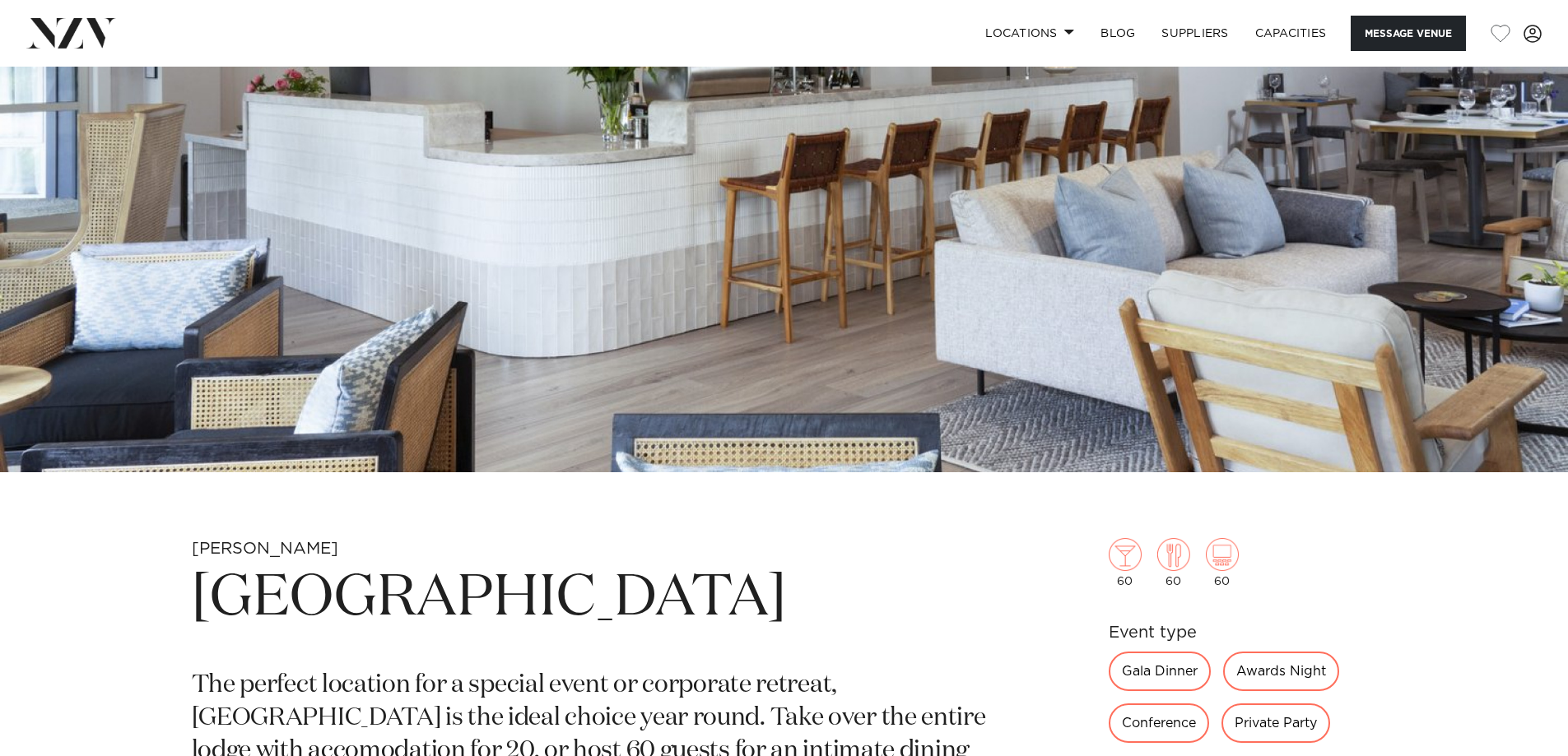
scroll to position [658, 0]
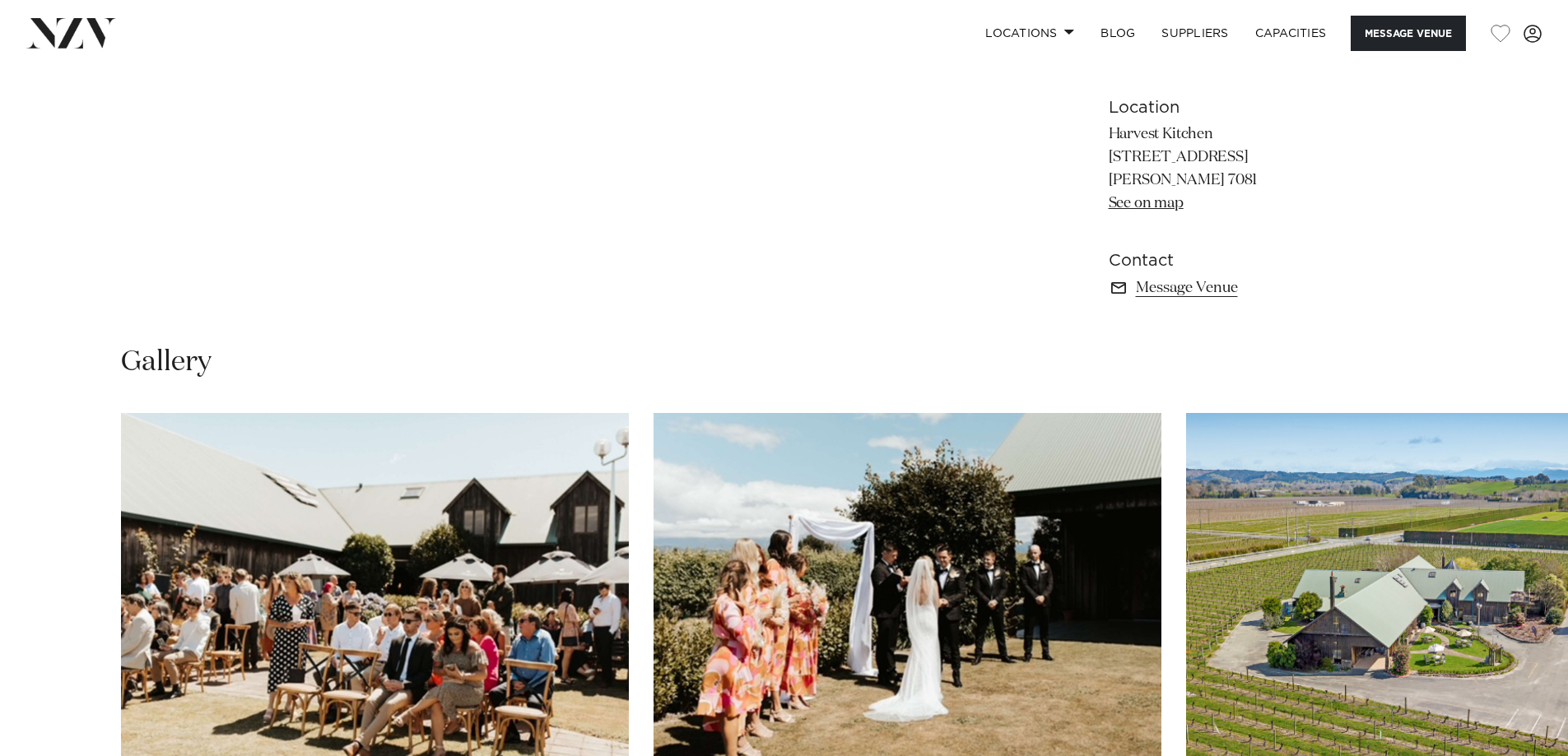
scroll to position [905, 0]
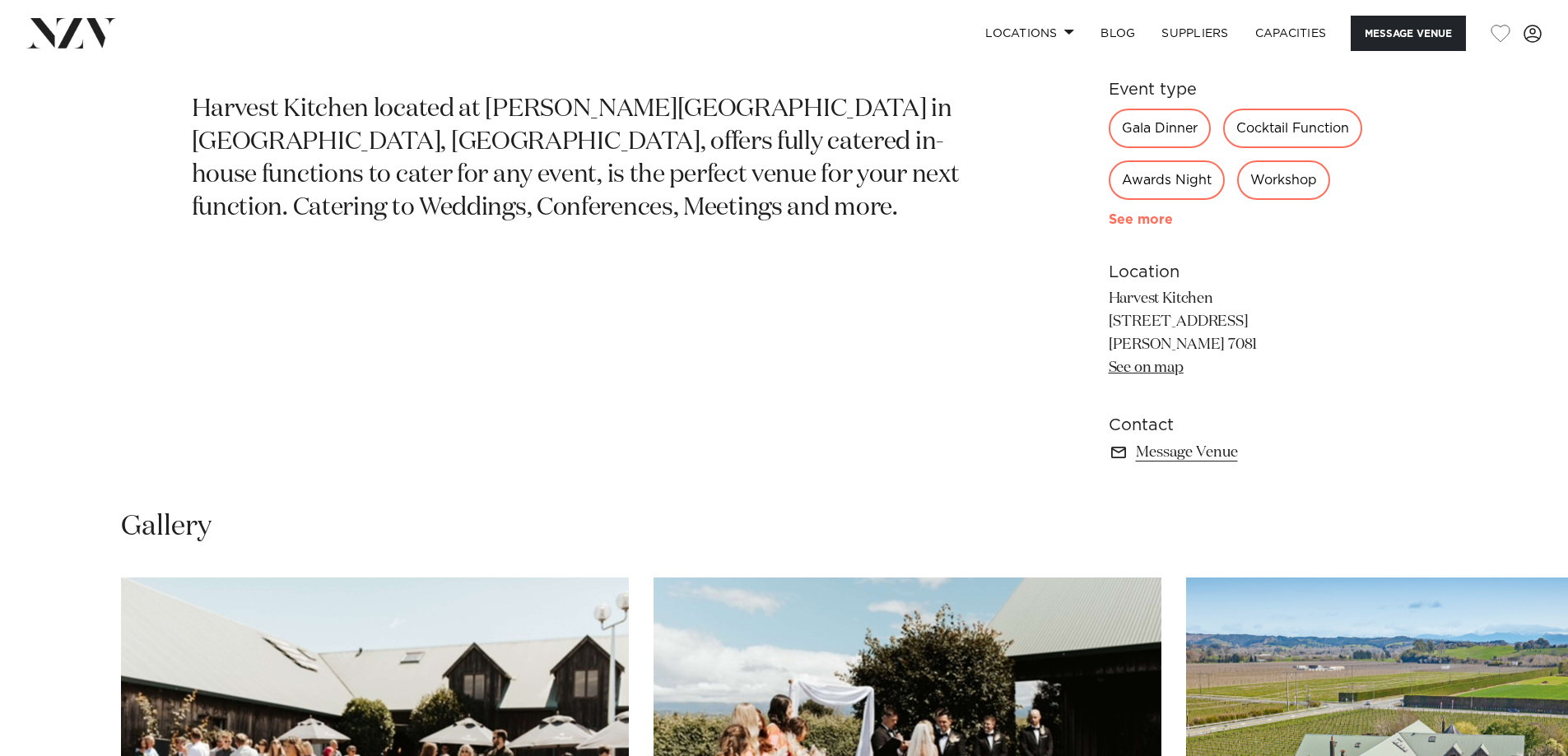
click at [1148, 216] on link "See more" at bounding box center [1172, 219] width 128 height 13
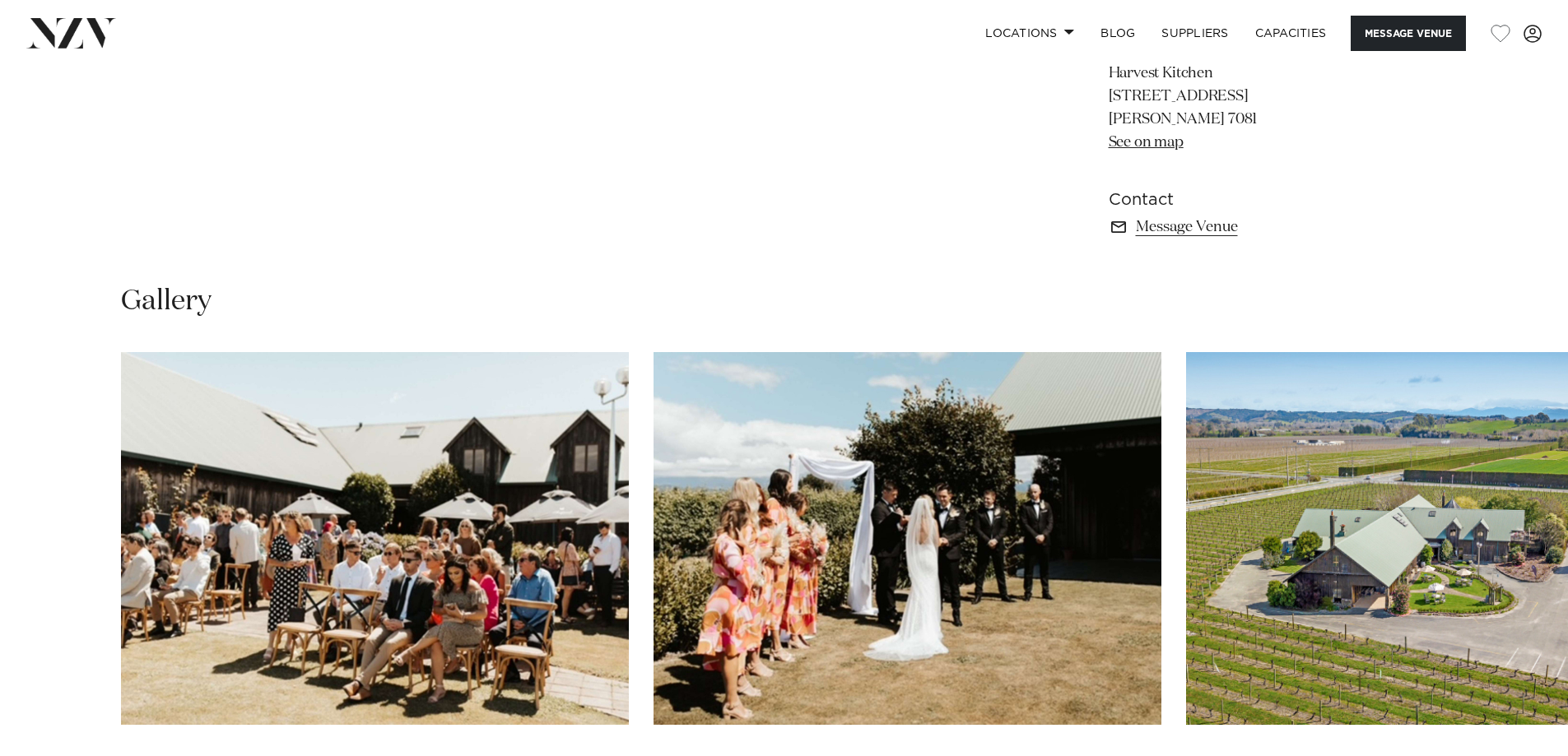
scroll to position [1481, 0]
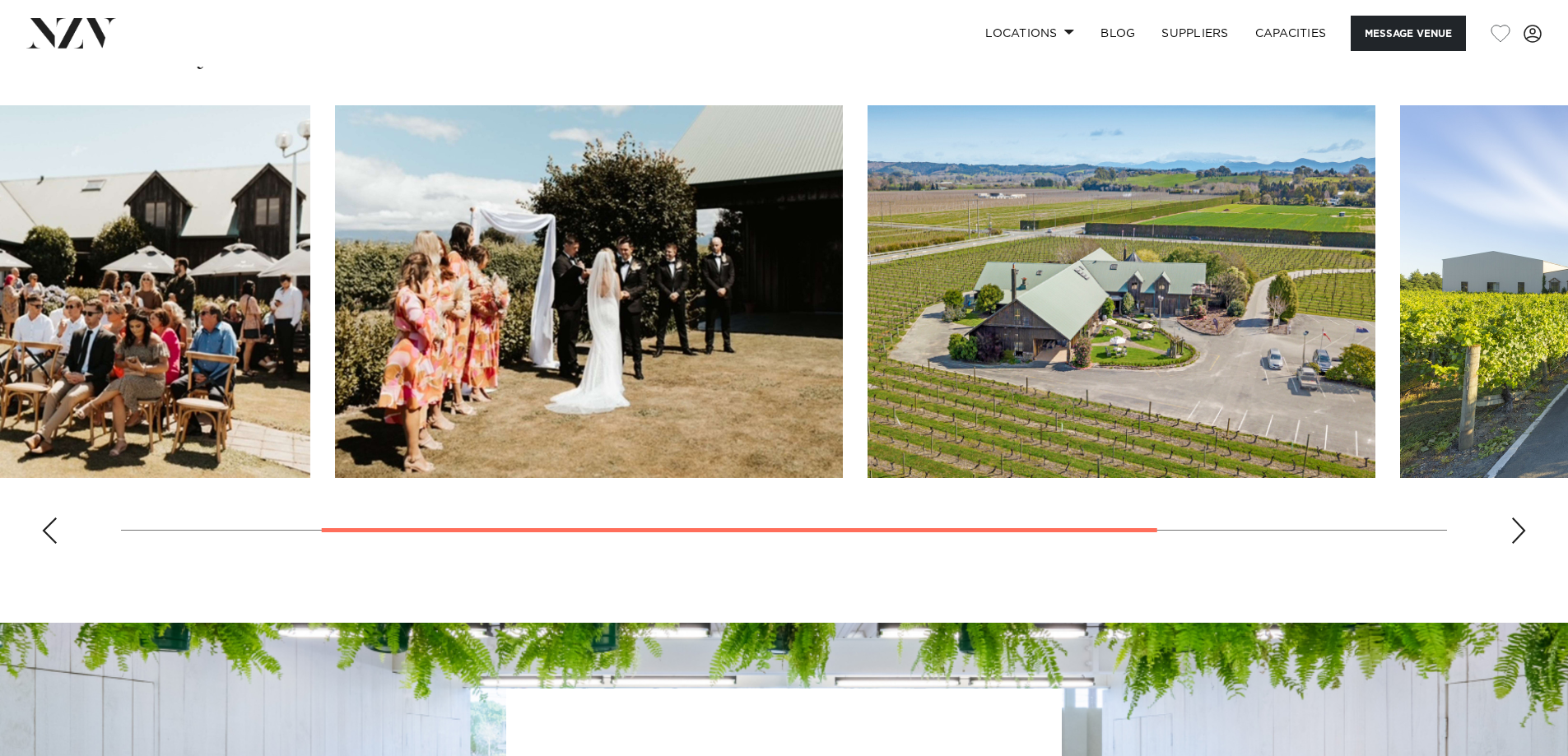
click at [186, 446] on swiper-container at bounding box center [784, 332] width 1568 height 452
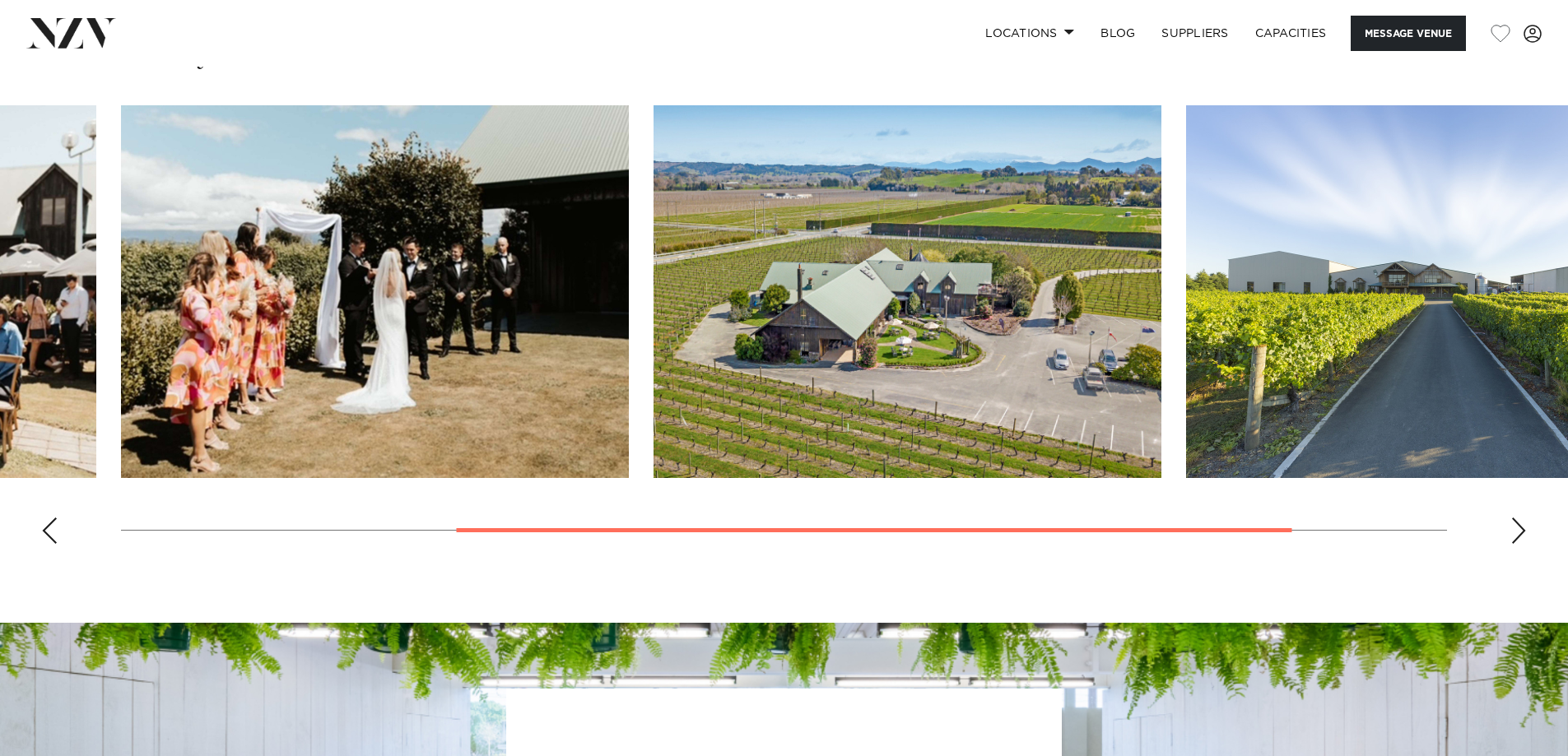
scroll to position [988, 0]
